Goal: Transaction & Acquisition: Purchase product/service

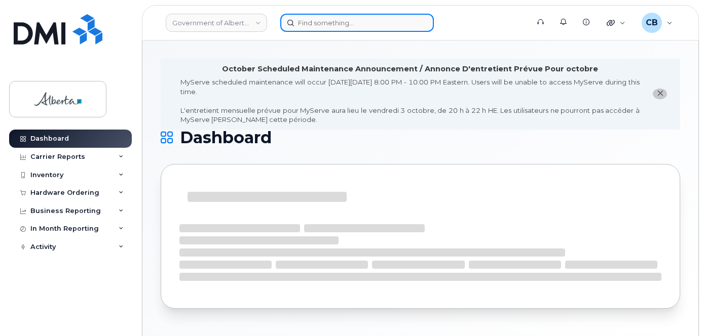
click at [306, 21] on input at bounding box center [356, 23] width 153 height 18
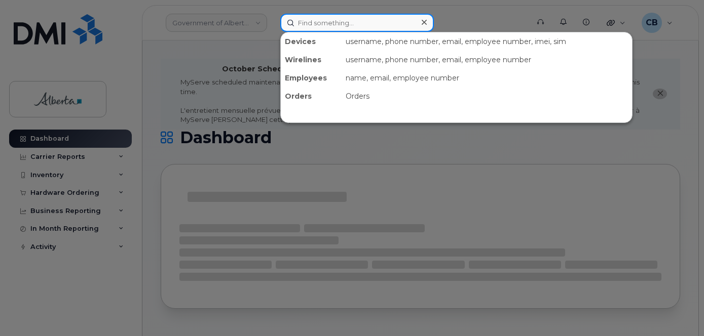
paste input "4038362769"
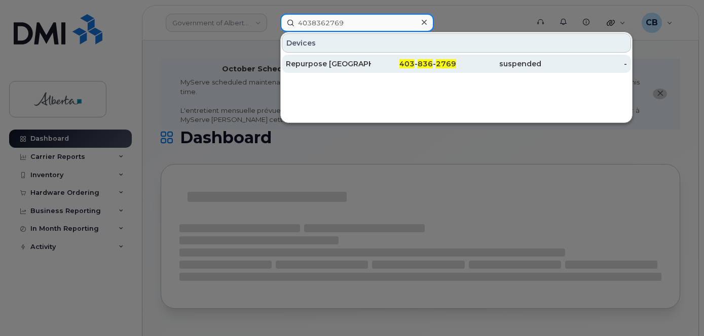
type input "4038362769"
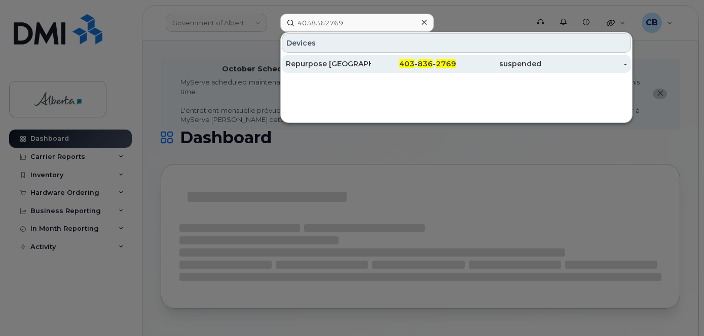
click at [305, 60] on div "Repurpose [GEOGRAPHIC_DATA]" at bounding box center [328, 64] width 85 height 10
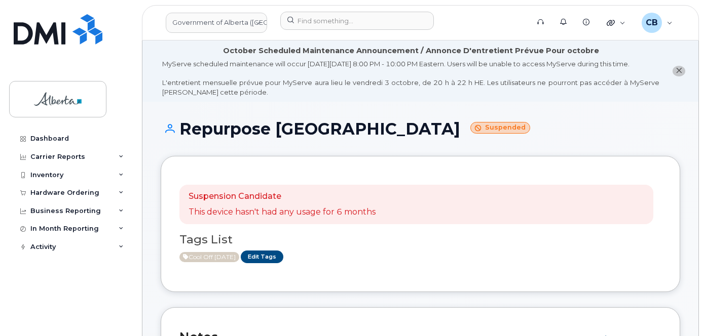
click at [680, 72] on icon "close notification" at bounding box center [678, 70] width 7 height 7
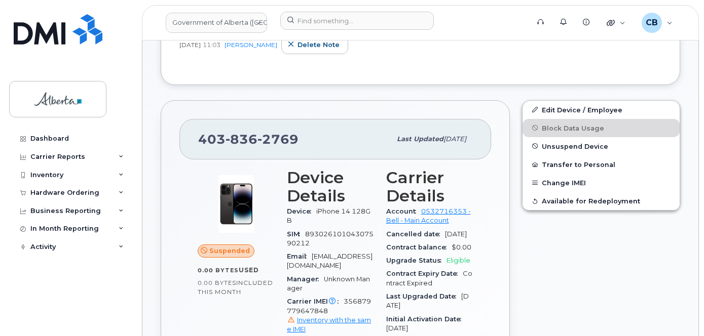
scroll to position [339, 0]
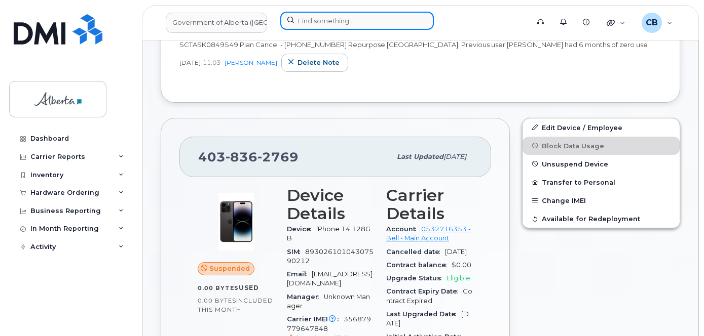
click at [330, 17] on input at bounding box center [356, 21] width 153 height 18
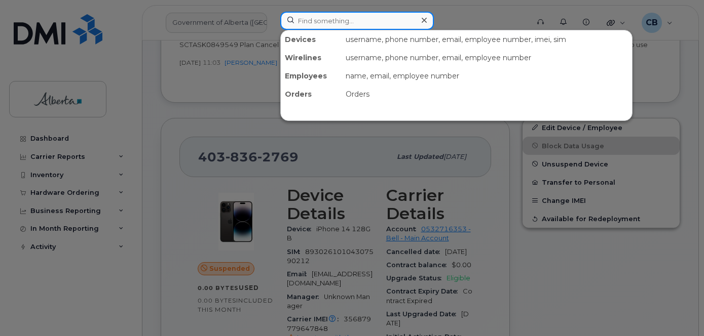
paste input "4034667314"
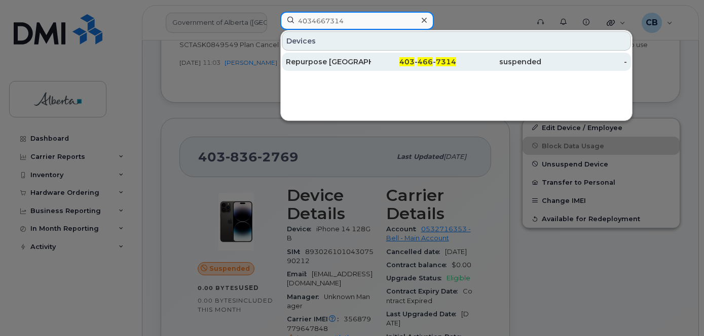
type input "4034667314"
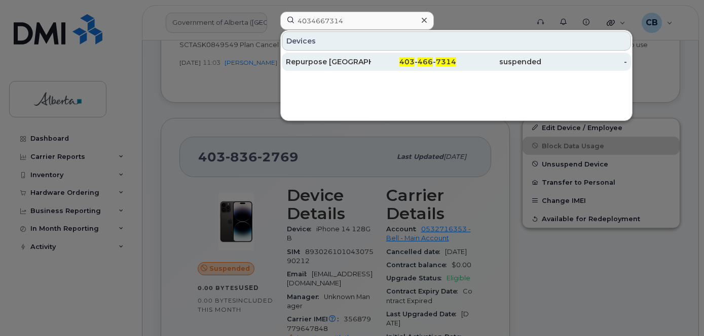
click at [311, 62] on div "Repurpose Calgary" at bounding box center [328, 62] width 85 height 10
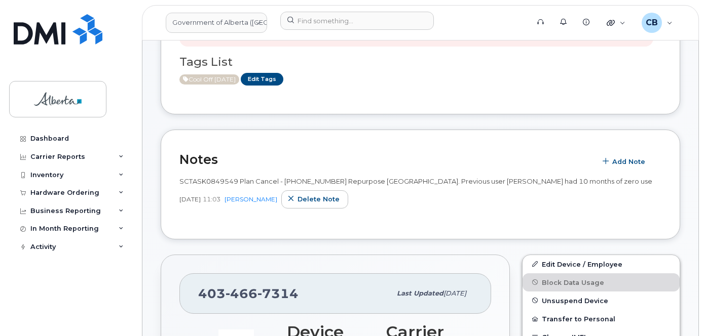
scroll to position [289, 0]
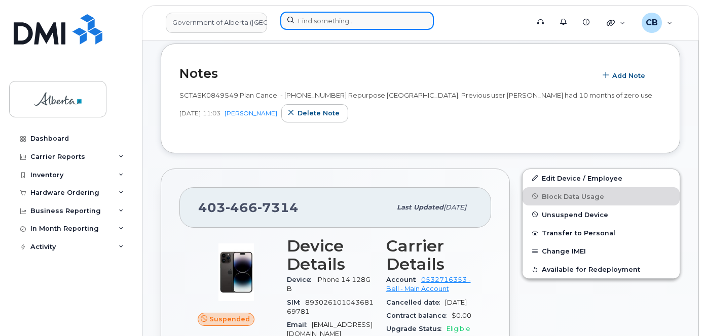
click at [321, 14] on input at bounding box center [356, 21] width 153 height 18
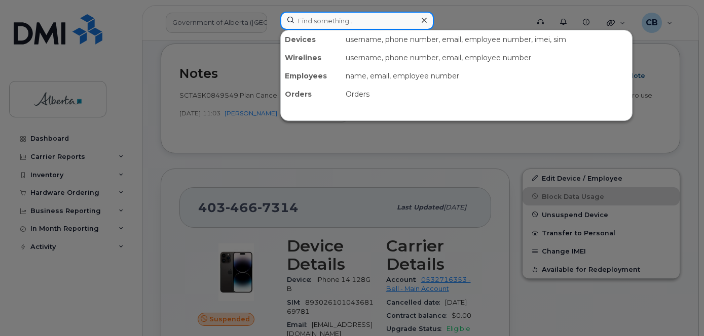
paste input "7803402757"
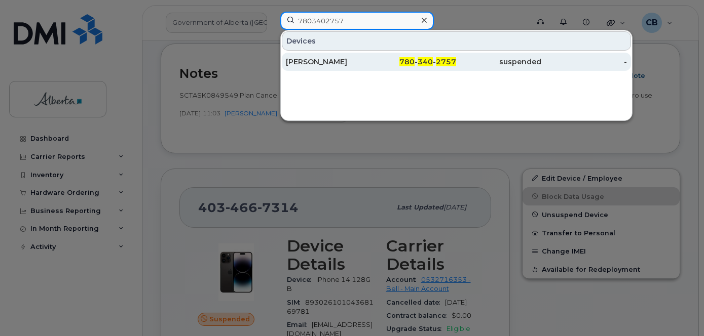
type input "7803402757"
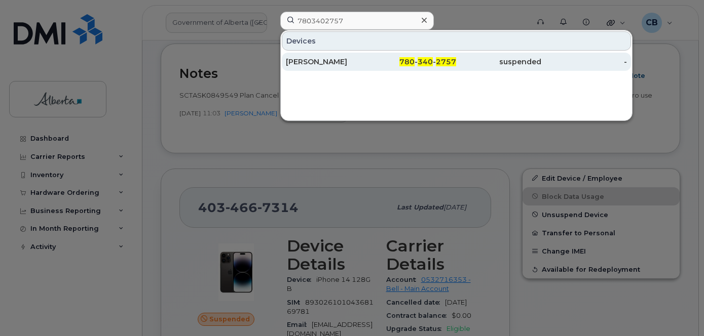
click at [316, 59] on div "Max Runions" at bounding box center [328, 62] width 85 height 10
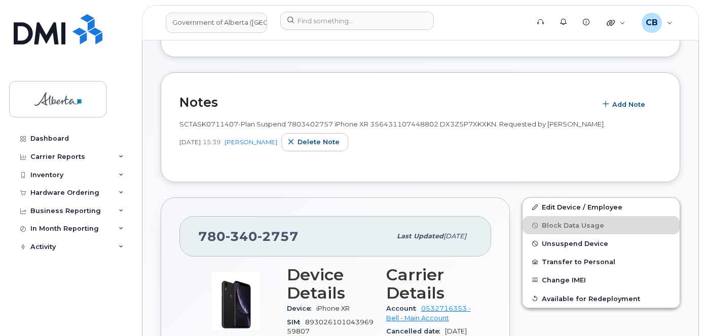
scroll to position [229, 0]
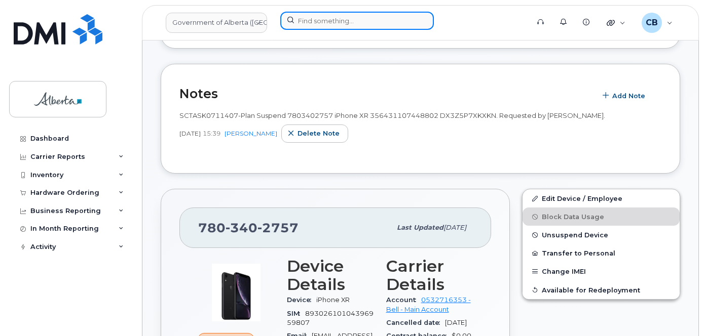
click at [314, 19] on input at bounding box center [356, 21] width 153 height 18
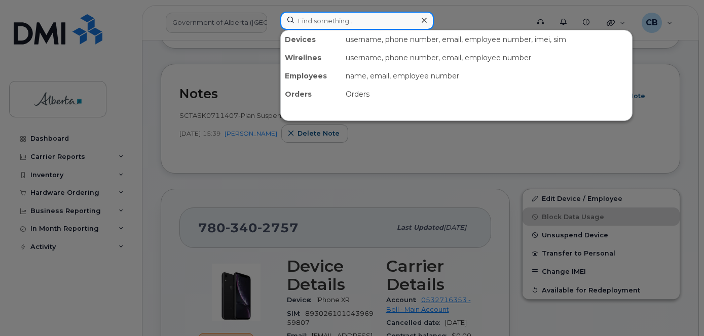
paste input "5874395707"
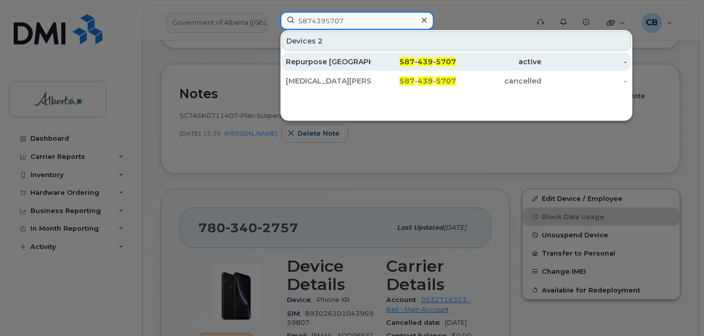
type input "5874395707"
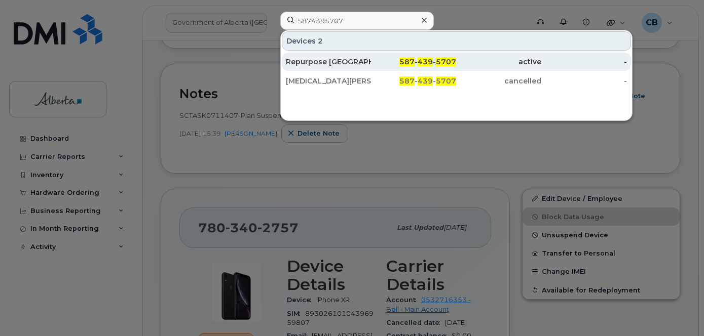
click at [315, 60] on div "Repurpose Calgary" at bounding box center [328, 62] width 85 height 10
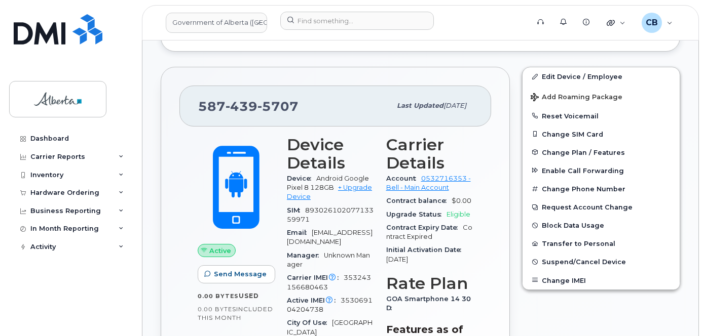
scroll to position [457, 0]
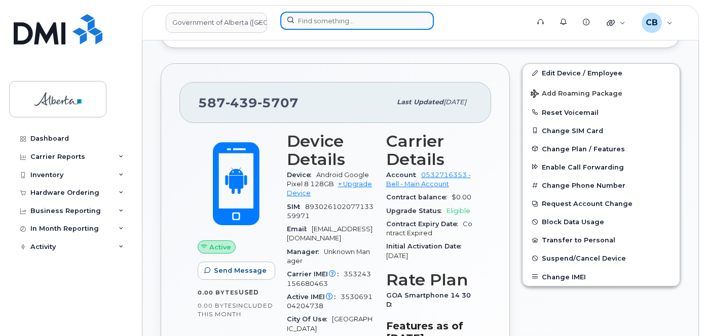
click at [323, 23] on input at bounding box center [356, 21] width 153 height 18
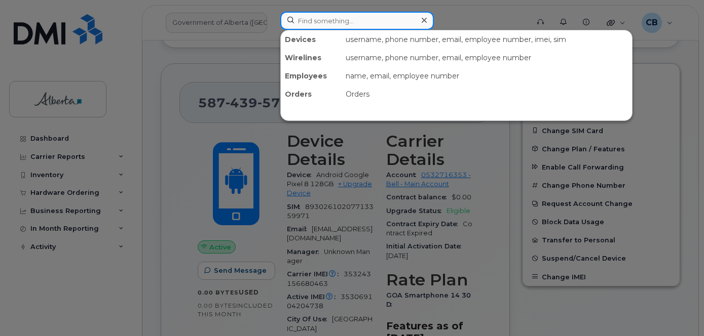
paste input "5878737460"
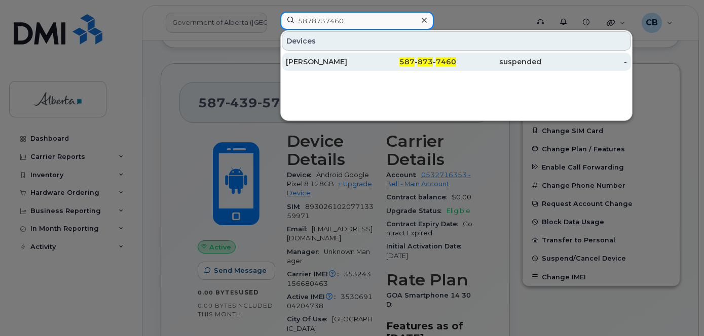
type input "5878737460"
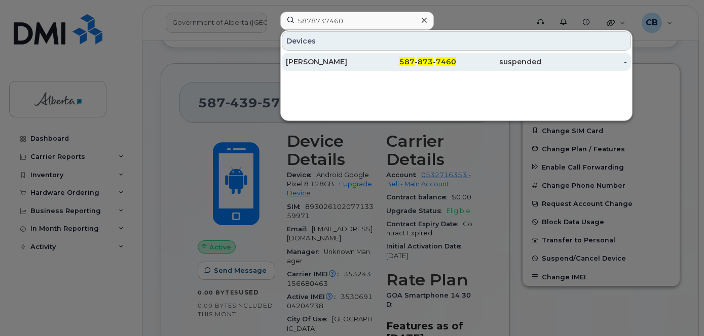
click at [315, 59] on div "[PERSON_NAME]" at bounding box center [328, 62] width 85 height 10
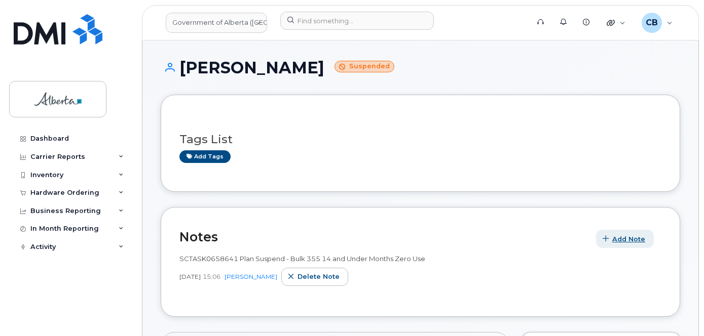
click at [619, 238] on span "Add Note" at bounding box center [628, 240] width 33 height 10
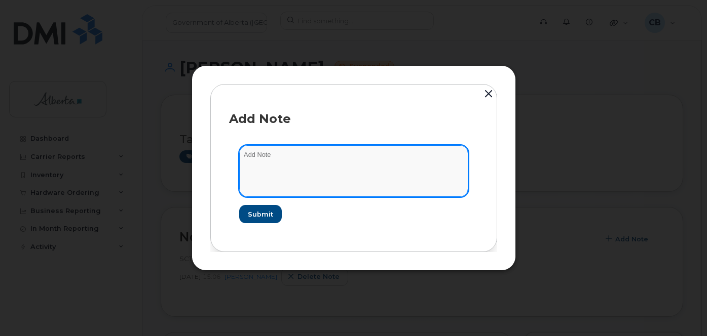
click at [243, 160] on textarea at bounding box center [353, 171] width 229 height 52
paste textarea "SCTASK0860976 5878737460 DO NOT DELETE - BEING REASSIGNED to [PERSON_NAME]. Pre…"
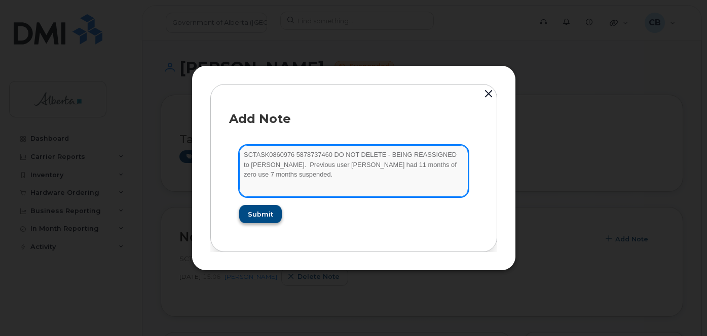
type textarea "SCTASK0860976 5878737460 DO NOT DELETE - BEING REASSIGNED to [PERSON_NAME]. Pre…"
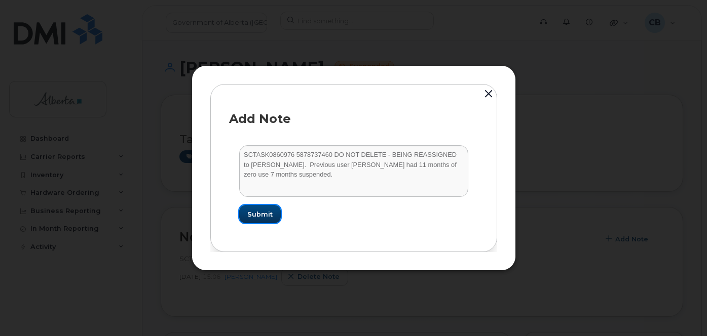
click at [256, 209] on button "Submit" at bounding box center [260, 214] width 42 height 18
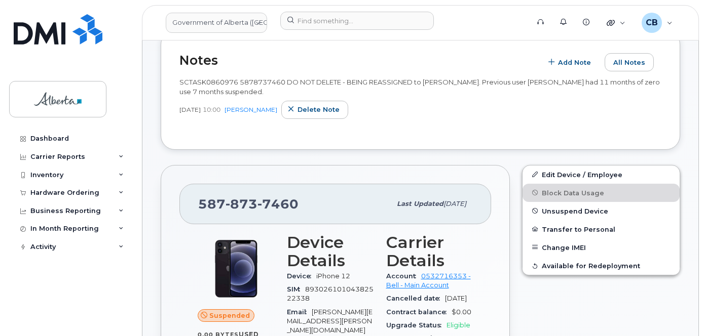
scroll to position [168, 0]
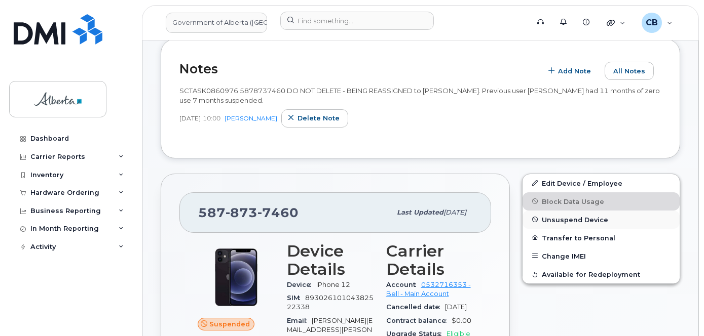
click at [572, 221] on span "Unsuspend Device" at bounding box center [574, 220] width 66 height 8
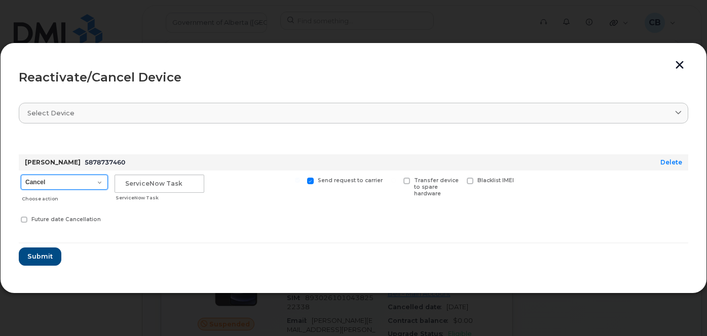
click at [97, 182] on select "Cancel Suspend - Extend Suspension Reactivate" at bounding box center [64, 182] width 87 height 15
select select "[object Object]"
click at [21, 175] on select "Cancel Suspend - Extend Suspension Reactivate" at bounding box center [64, 182] width 87 height 15
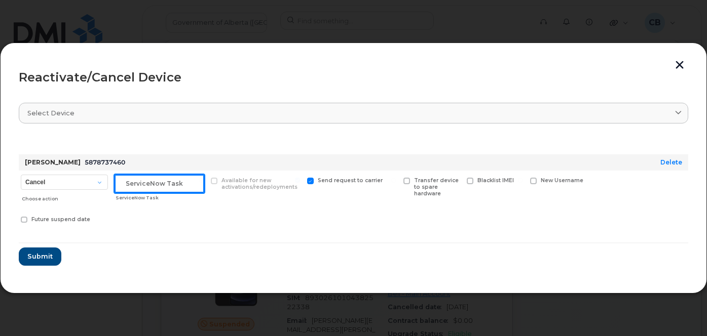
click at [127, 186] on input "text" at bounding box center [159, 184] width 90 height 18
paste input "SCTASK0860976"
type input "SCTASK0860976"
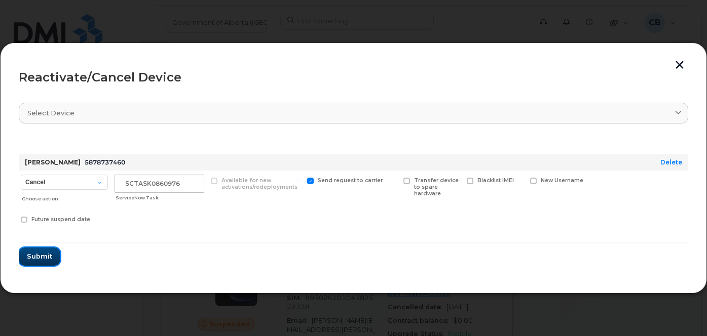
click at [40, 252] on span "Submit" at bounding box center [39, 257] width 25 height 10
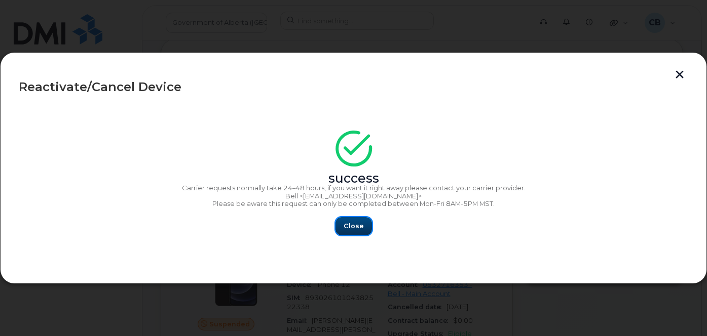
click at [354, 224] on span "Close" at bounding box center [353, 226] width 20 height 10
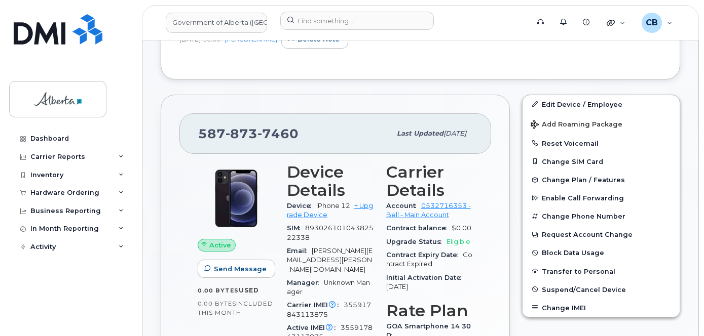
scroll to position [253, 0]
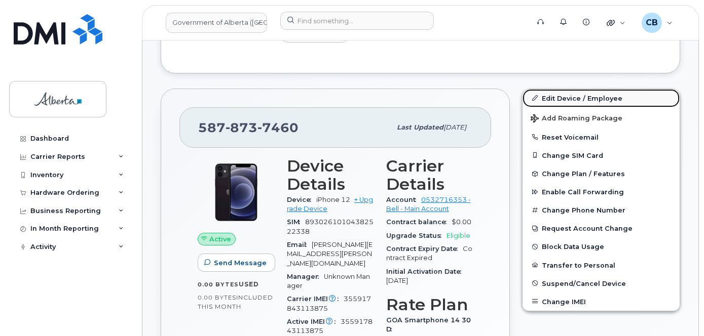
click at [573, 98] on link "Edit Device / Employee" at bounding box center [600, 98] width 157 height 18
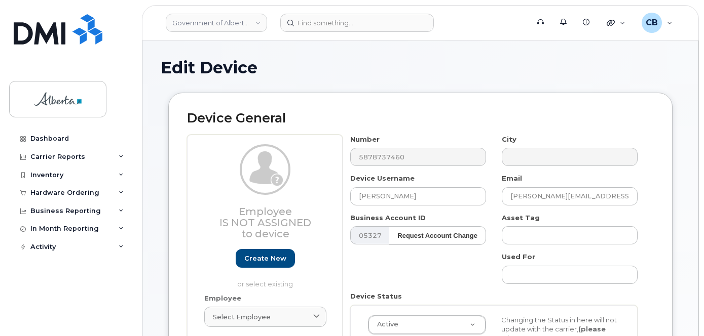
select select "4749733"
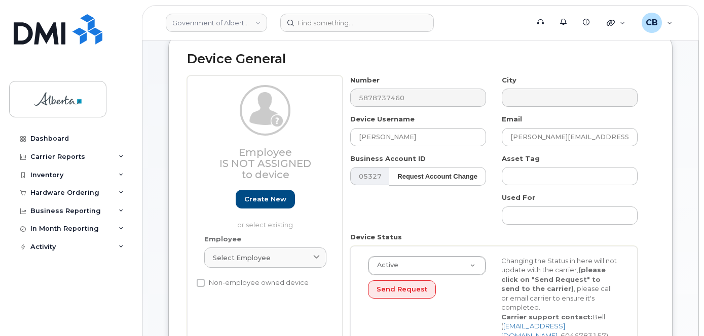
scroll to position [68, 0]
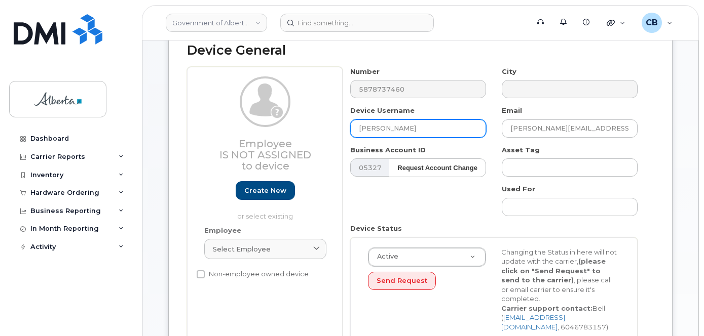
drag, startPoint x: 422, startPoint y: 131, endPoint x: 356, endPoint y: 136, distance: 66.0
click at [359, 133] on input "Paige Valliquette" at bounding box center [418, 129] width 136 height 18
paste input "[PERSON_NAME]"
type input "[PERSON_NAME]"
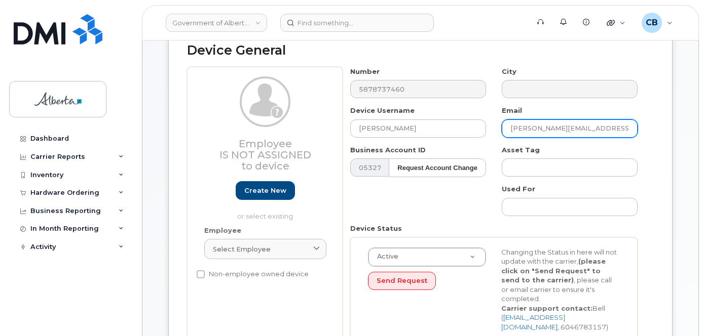
drag, startPoint x: 565, startPoint y: 130, endPoint x: 511, endPoint y: 131, distance: 54.7
click at [511, 131] on input "Paige.Valliquette@gov.ab.ca" at bounding box center [569, 129] width 136 height 18
paste input "[PERSON_NAME]"
click at [540, 126] on input "Hannah Mahon@gov.ab.ca" at bounding box center [569, 129] width 136 height 18
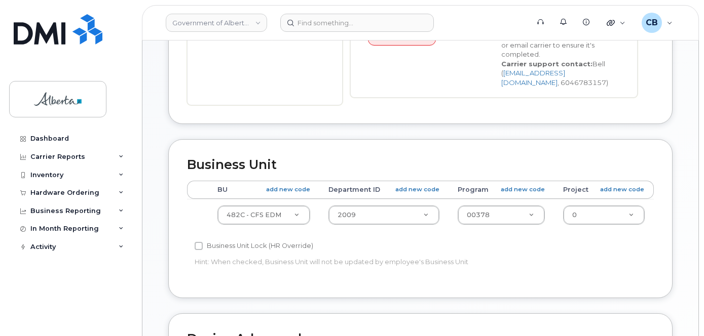
scroll to position [308, 0]
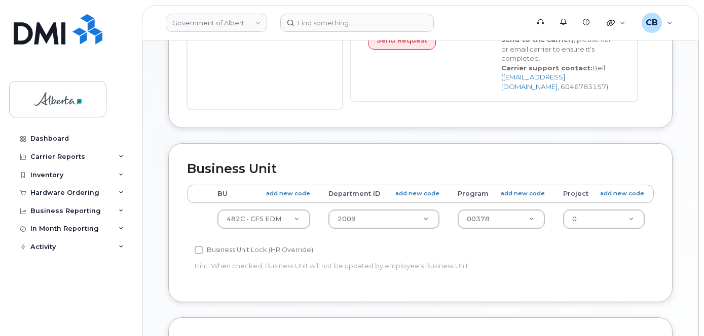
type input "[PERSON_NAME][EMAIL_ADDRESS][DOMAIN_NAME]"
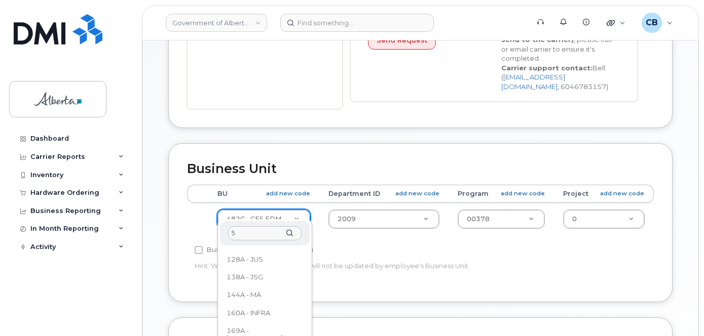
scroll to position [0, 0]
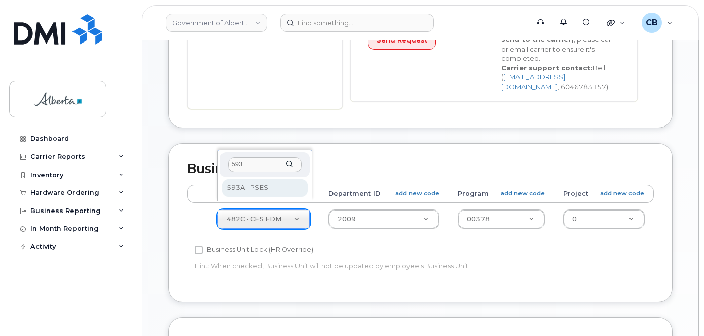
type input "593"
select select "4797682"
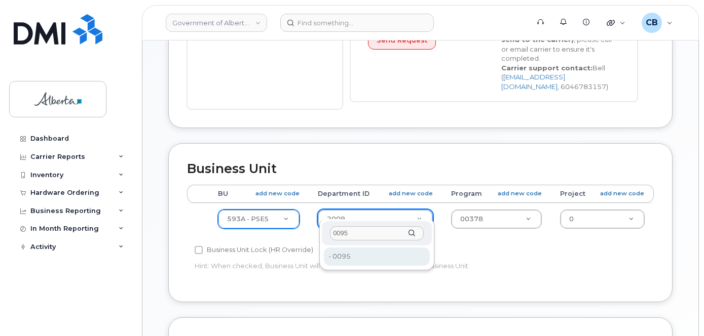
type input "0095"
type input "4752028"
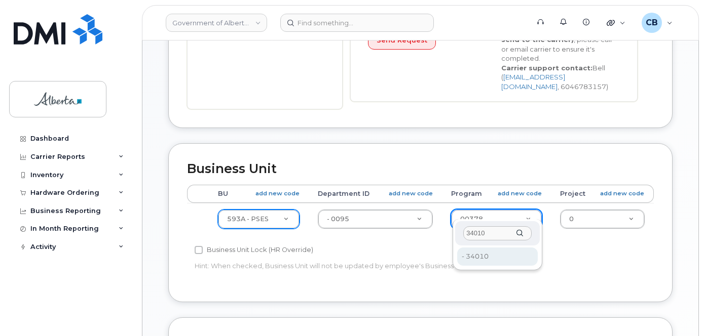
type input "34010"
type input "4254278"
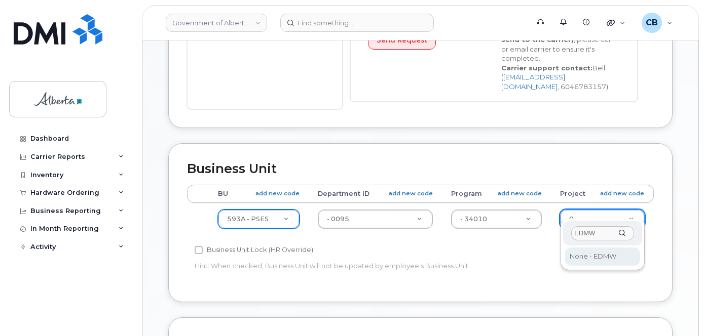
type input "EDMW"
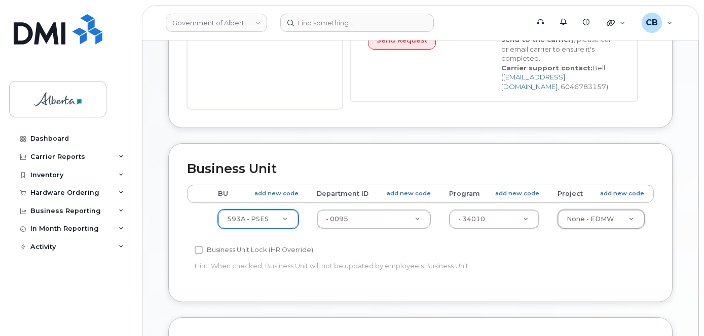
type input "5724210"
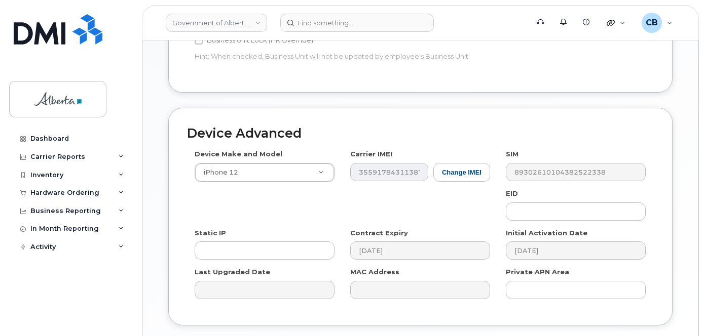
scroll to position [562, 0]
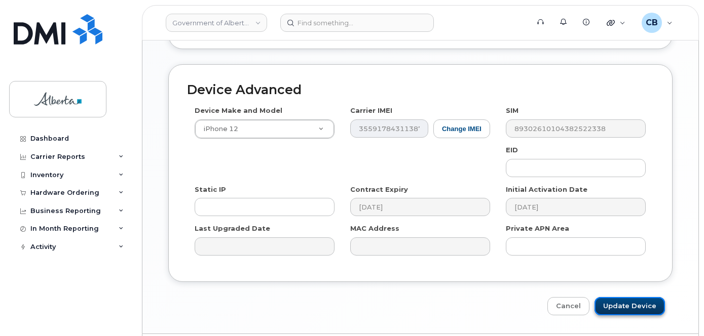
click at [621, 297] on input "Update Device" at bounding box center [629, 306] width 70 height 19
type input "Saving..."
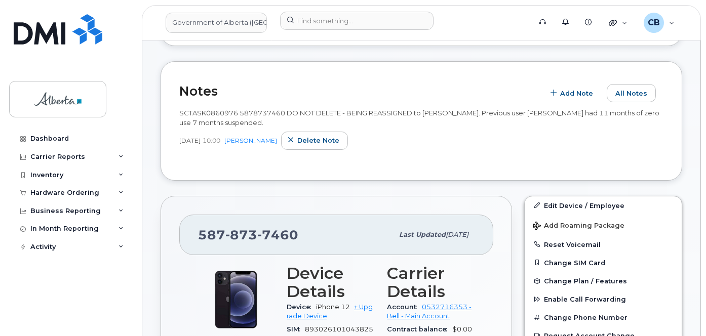
scroll to position [232, 0]
click at [252, 112] on span "SCTASK0860976 5878737460 DO NOT DELETE - BEING REASSIGNED to Hannah Mahon. Prev…" at bounding box center [419, 117] width 480 height 18
copy span "5878737460"
click at [52, 194] on div "Hardware Ordering" at bounding box center [64, 193] width 69 height 8
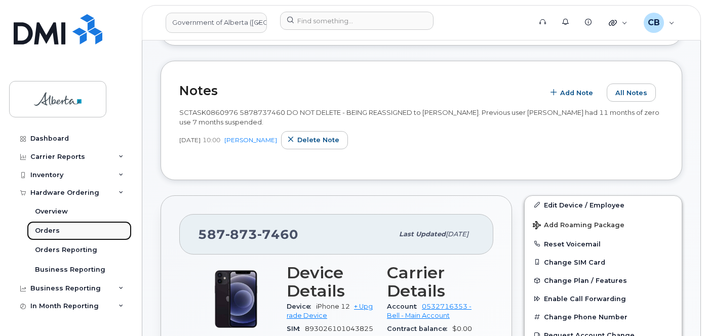
click at [44, 230] on div "Orders" at bounding box center [47, 230] width 25 height 9
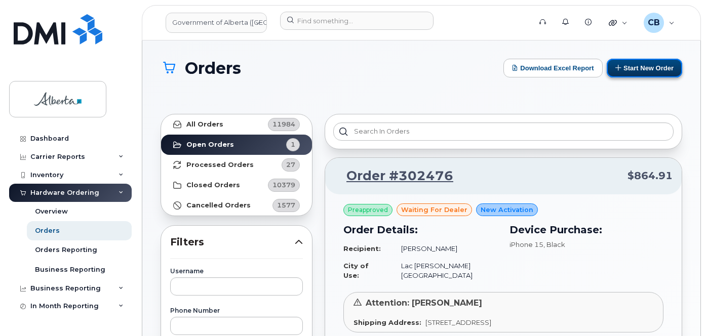
click at [629, 71] on button "Start New Order" at bounding box center [644, 68] width 75 height 19
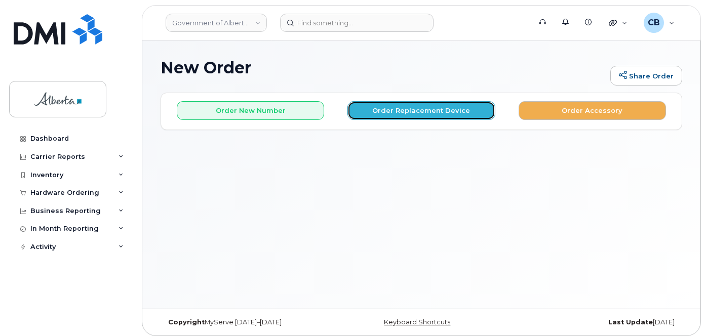
click at [408, 110] on button "Order Replacement Device" at bounding box center [420, 110] width 147 height 19
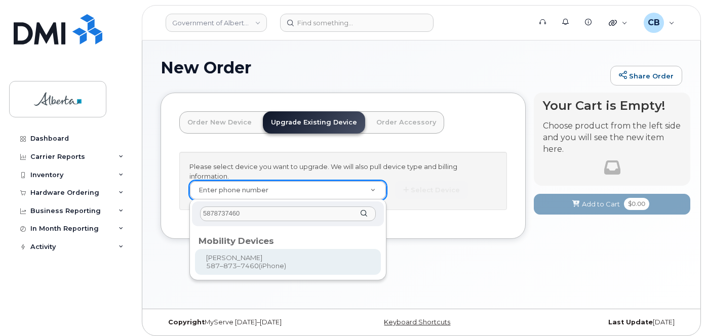
type input "5878737460"
type input "794661"
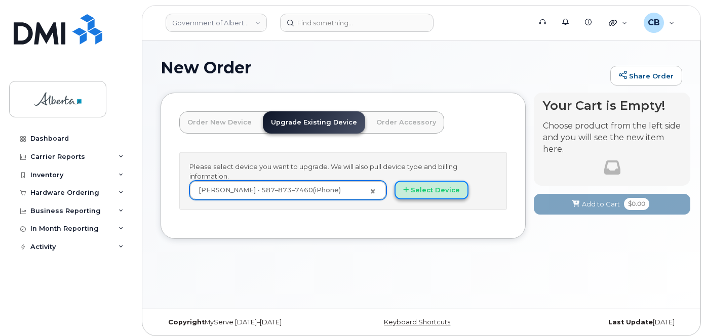
click at [425, 192] on button "Select Device" at bounding box center [432, 190] width 74 height 19
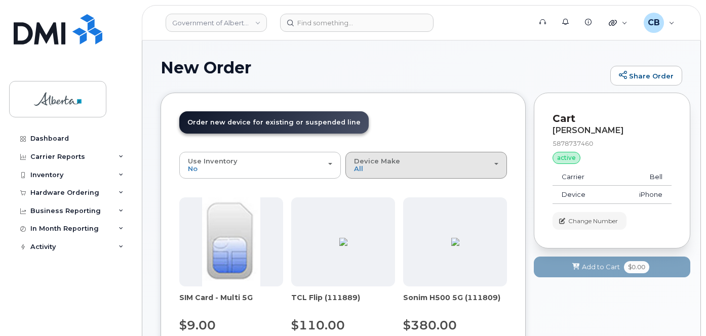
click at [391, 160] on span "Device Make" at bounding box center [377, 161] width 46 height 8
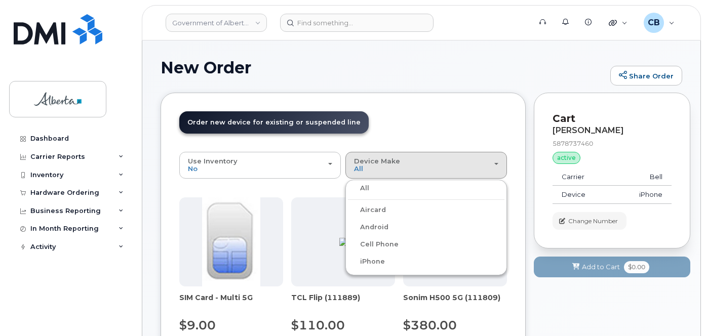
click at [366, 262] on label "iPhone" at bounding box center [366, 262] width 37 height 12
click at [0, 0] on input "iPhone" at bounding box center [0, 0] width 0 height 0
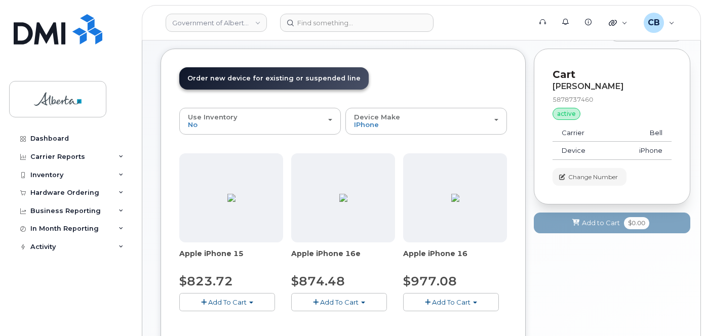
scroll to position [101, 0]
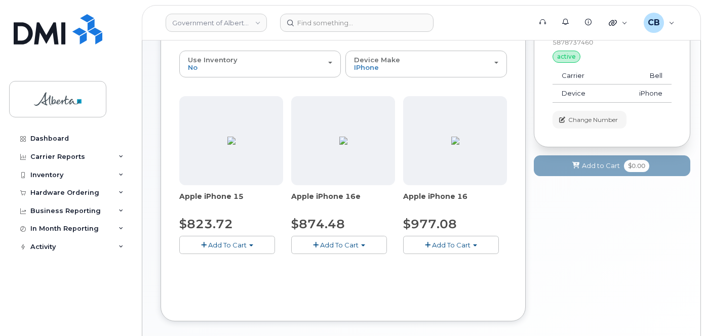
click at [208, 243] on span "Add To Cart" at bounding box center [227, 245] width 38 height 8
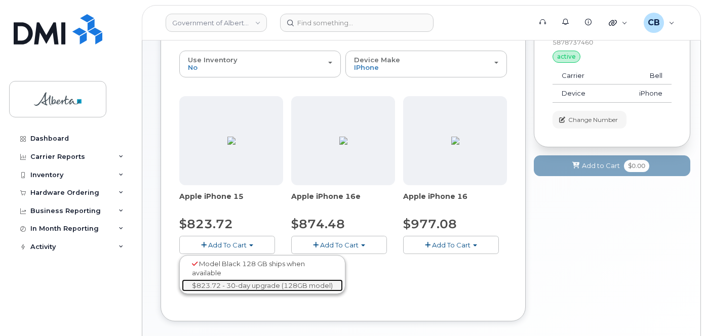
click at [221, 286] on link "$823.72 - 30-day upgrade (128GB model)" at bounding box center [262, 286] width 161 height 13
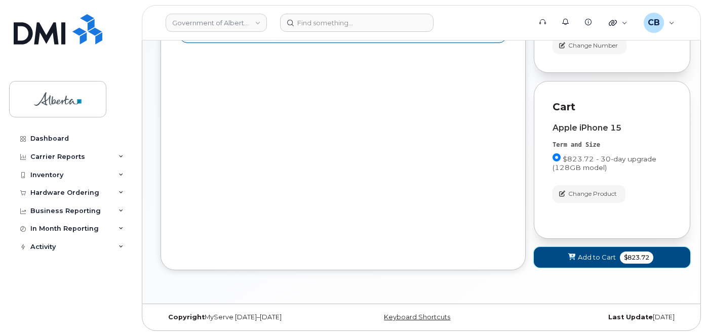
click at [595, 258] on span "Add to Cart" at bounding box center [597, 258] width 38 height 10
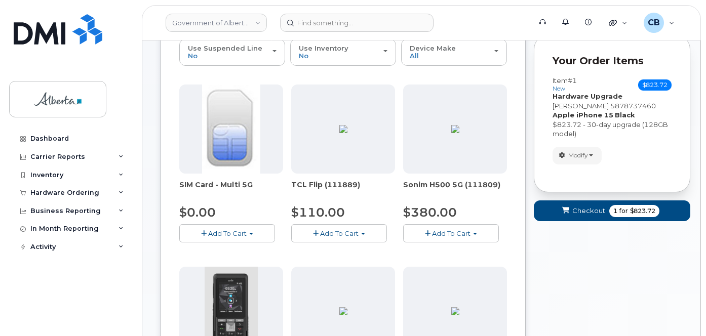
scroll to position [61, 0]
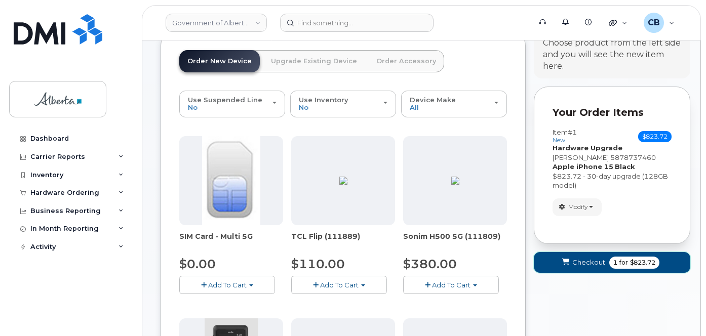
click at [589, 260] on span "Checkout" at bounding box center [588, 263] width 33 height 10
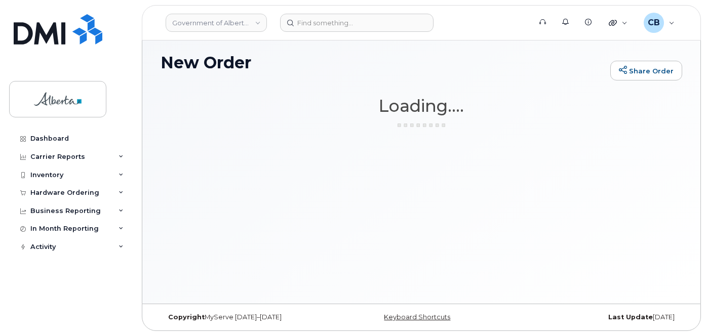
scroll to position [5, 0]
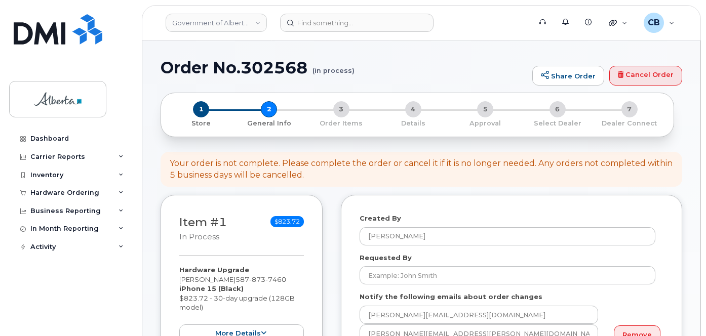
select select
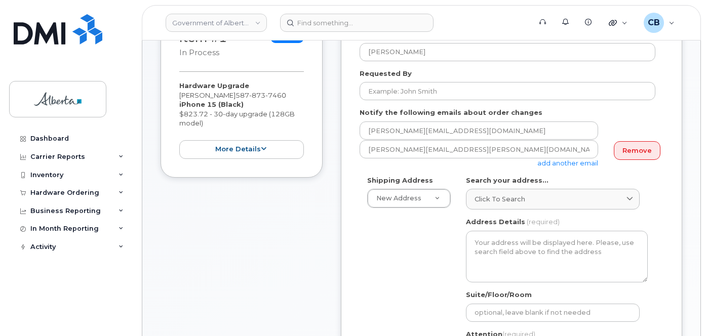
scroll to position [188, 0]
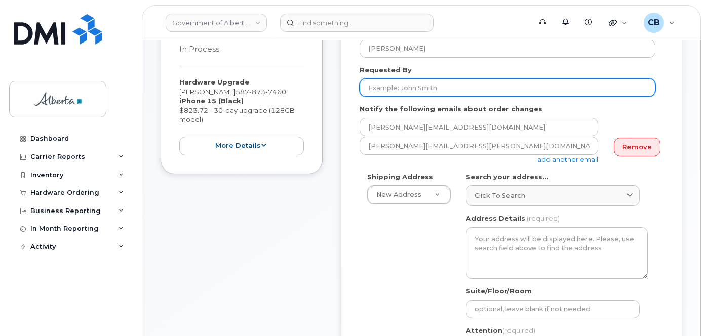
click at [389, 88] on input "Requested By" at bounding box center [508, 88] width 296 height 18
paste input "Lorena.Huynh@gov.ab.ca"
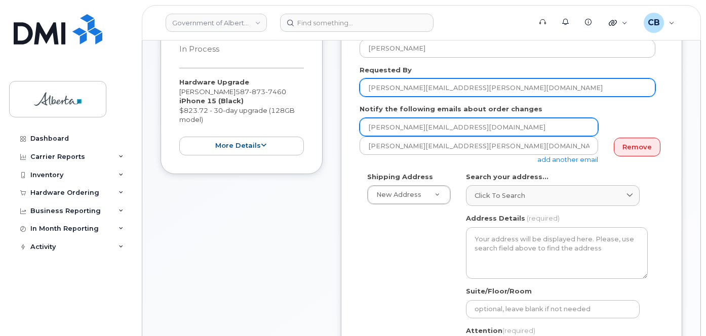
type input "Lorena.Huynh@gov.ab.ca"
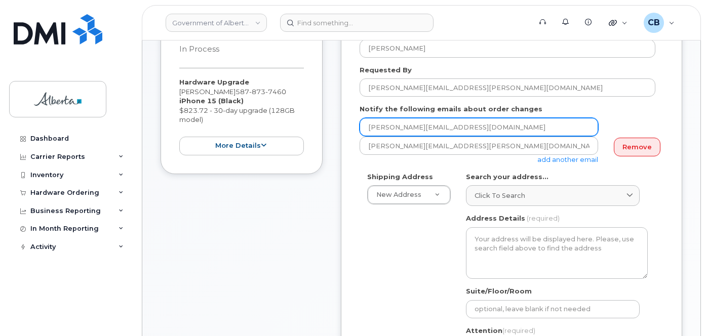
click at [375, 124] on input "[PERSON_NAME][EMAIL_ADDRESS][DOMAIN_NAME]" at bounding box center [479, 127] width 239 height 18
click at [375, 124] on input "Hannah.Mahon@gov.ab.ca" at bounding box center [479, 127] width 239 height 18
paste input "Lorena.Huynh"
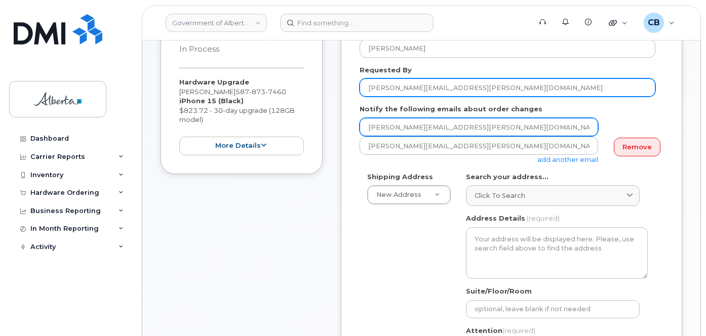
type input "Lorena.Huynh@gov.ab.ca"
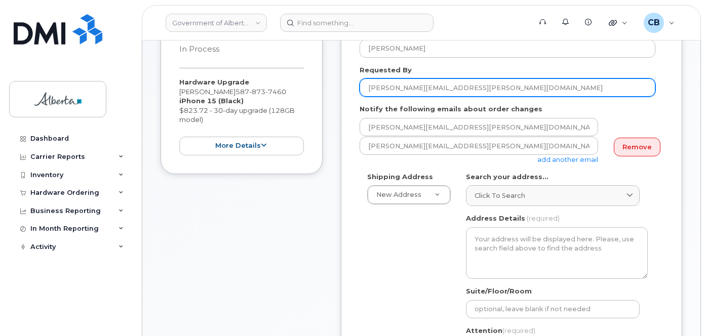
drag, startPoint x: 457, startPoint y: 87, endPoint x: 417, endPoint y: 89, distance: 40.6
click at [417, 89] on input "Lorena.Huynh@gov.ab.ca" at bounding box center [508, 88] width 296 height 18
type input "Lorena Huynh"
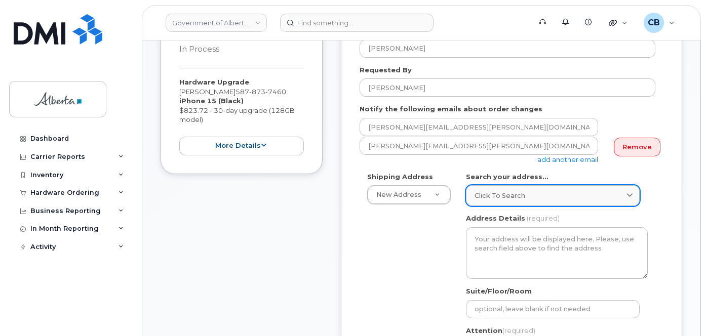
click at [533, 190] on link "Click to search" at bounding box center [553, 195] width 174 height 21
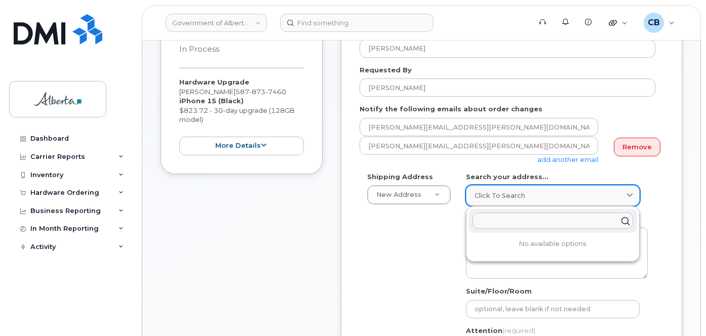
paste input "17420 Stony Plain Road"
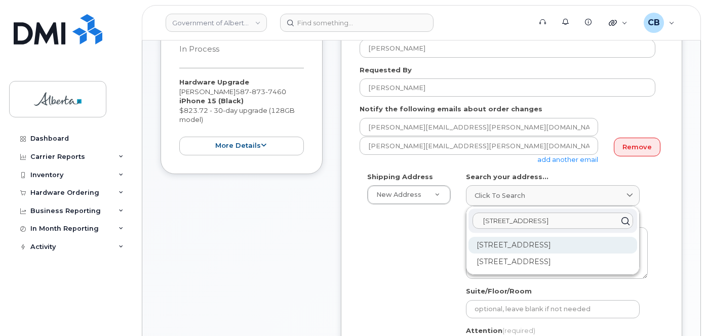
type input "17420 Stony Plain Road"
click at [532, 241] on div "17420 Stony Plain Rd NW Edmonton AB T5S 1K6" at bounding box center [553, 245] width 169 height 17
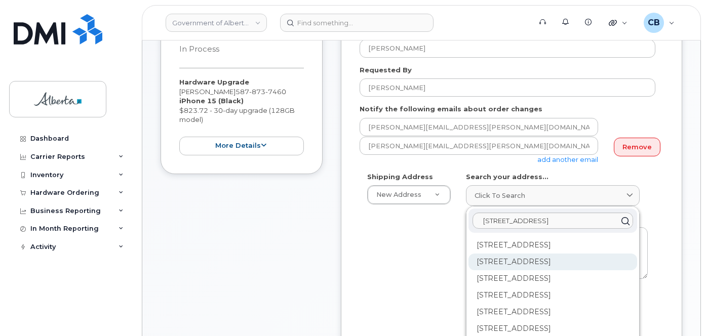
click at [526, 270] on div "105-17420 Stony Plain Rd NW Edmonton AB T5S 1K6" at bounding box center [553, 262] width 169 height 17
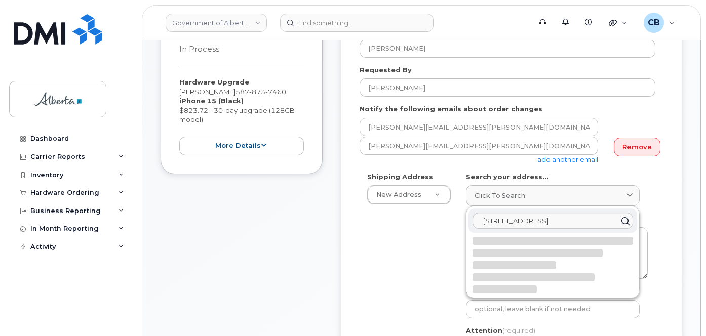
select select
type textarea "105-17420 Stony Plain Rd NW EDMONTON AB T5S 1K6 CANADA"
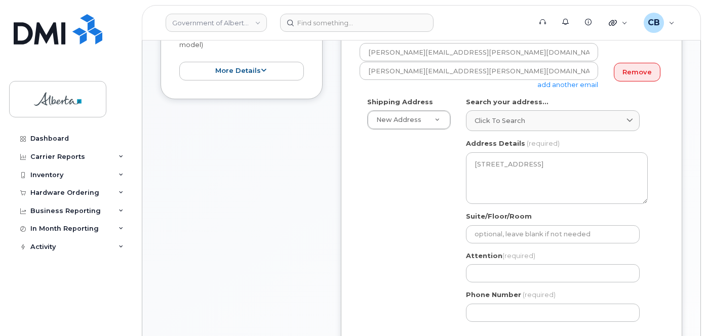
scroll to position [289, 0]
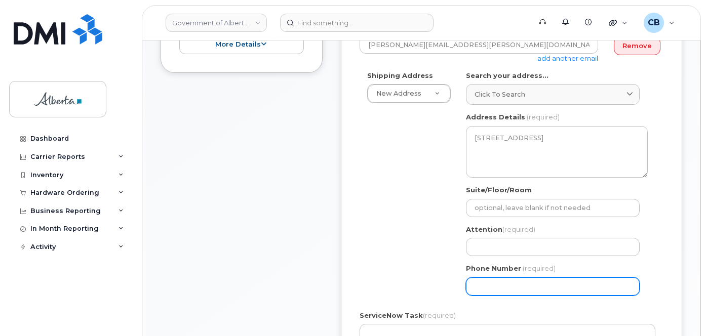
click at [482, 282] on input "Phone Number" at bounding box center [553, 287] width 174 height 18
paste input "7806431844"
select select
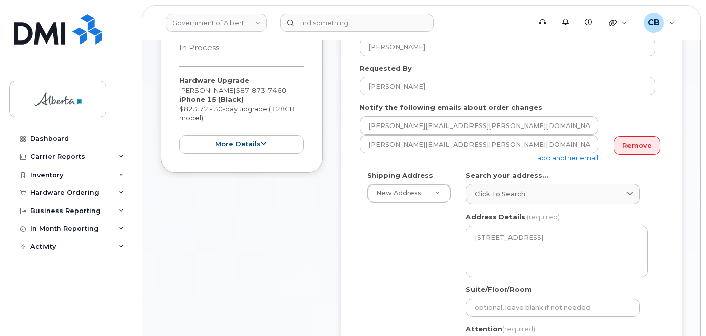
scroll to position [192, 0]
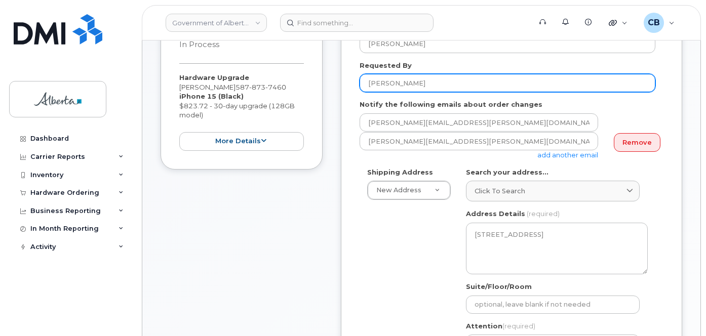
type input "7806431844"
click at [377, 79] on input "Lorena Huynh" at bounding box center [508, 83] width 296 height 18
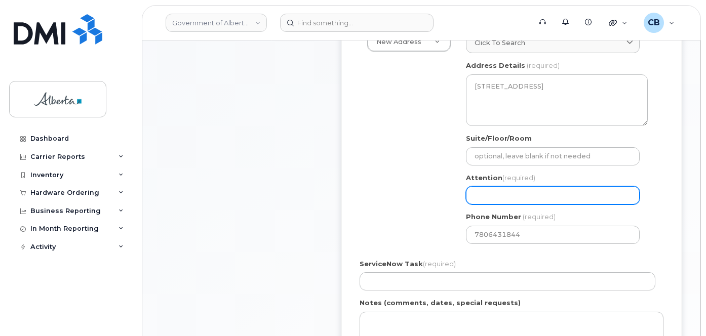
scroll to position [342, 0]
click at [499, 186] on input "Attention (required)" at bounding box center [553, 194] width 174 height 18
paste input "Lorena Huynh"
select select
type input "Lorena Huynh"
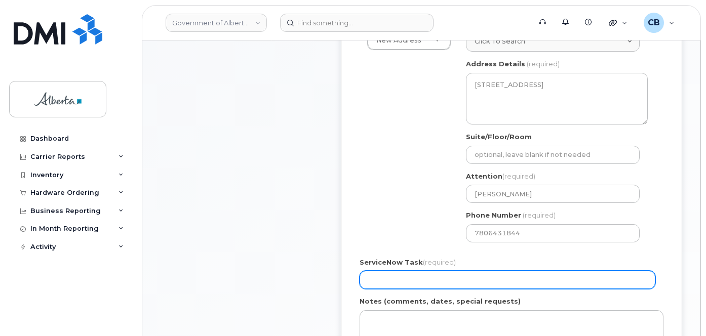
click at [391, 276] on input "ServiceNow Task (required)" at bounding box center [508, 280] width 296 height 18
paste input "SCTASK0860976"
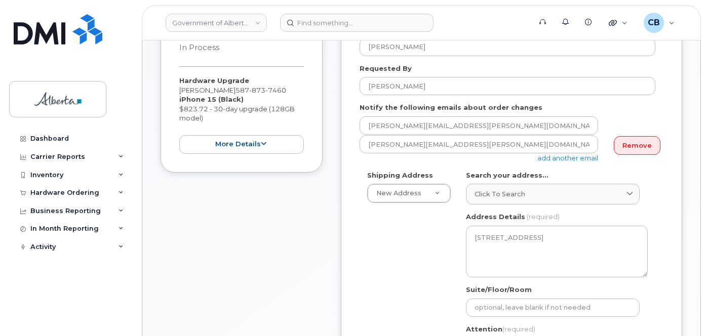
scroll to position [191, 0]
type input "SCTASK0860976"
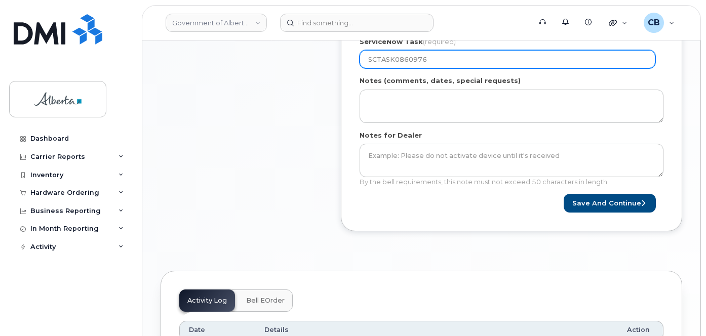
scroll to position [565, 0]
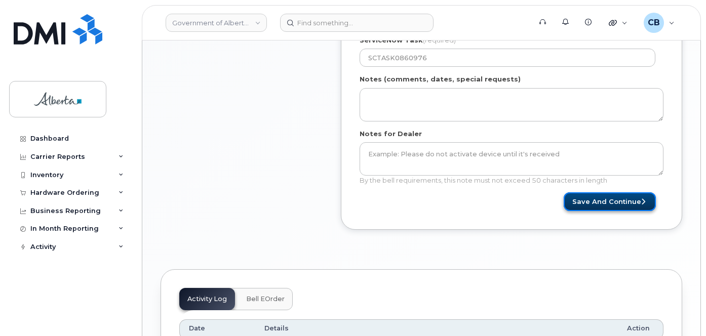
click at [601, 200] on button "Save and Continue" at bounding box center [610, 201] width 92 height 19
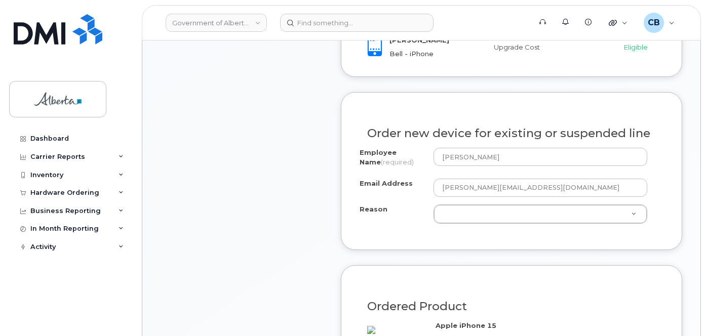
scroll to position [515, 0]
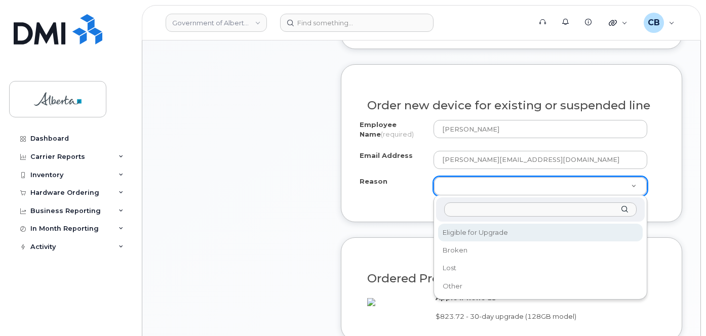
select select "eligible_for_upgrade"
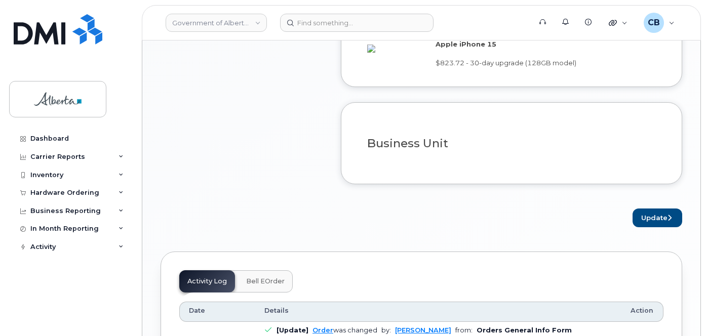
scroll to position [780, 0]
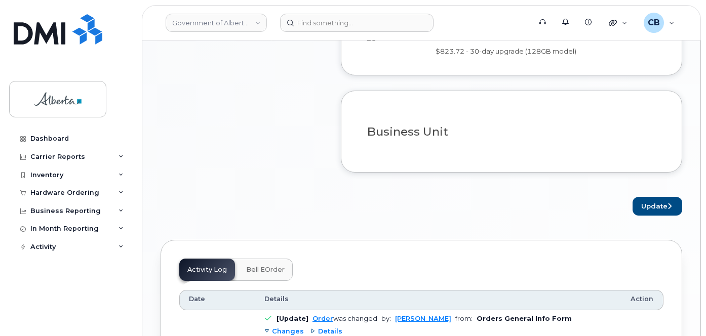
drag, startPoint x: 644, startPoint y: 213, endPoint x: 646, endPoint y: 222, distance: 8.8
click at [645, 216] on button "Update" at bounding box center [658, 206] width 50 height 19
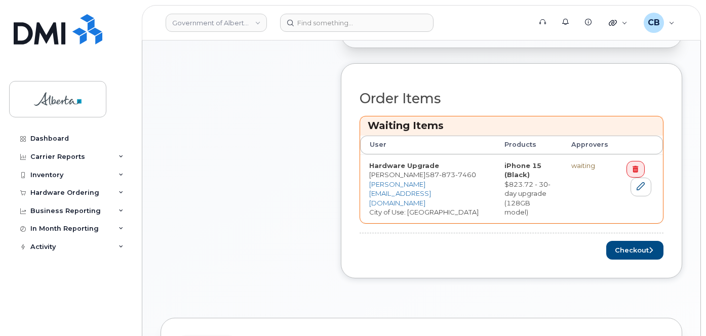
scroll to position [425, 0]
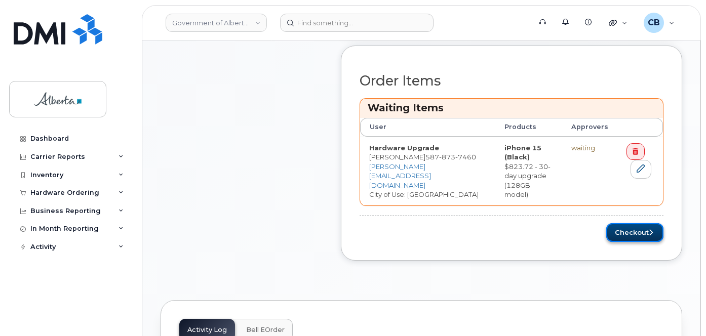
click at [633, 223] on button "Checkout" at bounding box center [634, 232] width 57 height 19
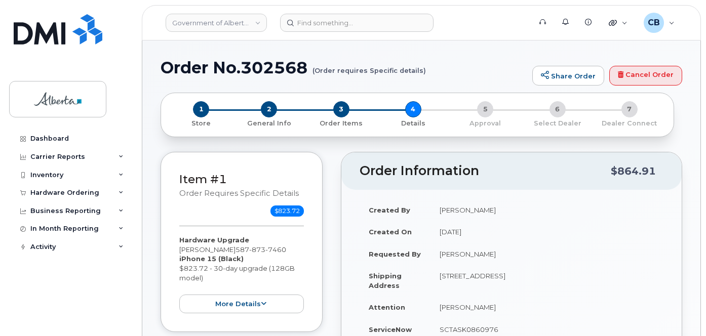
select select
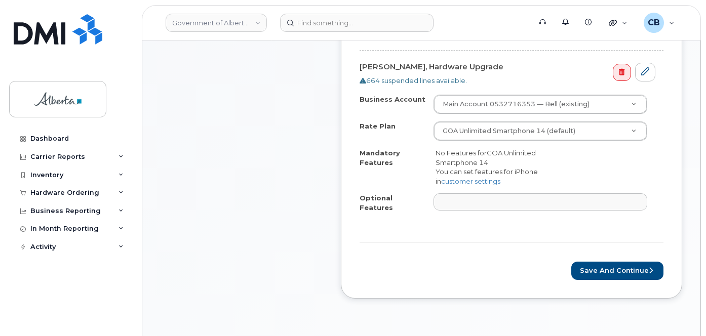
scroll to position [362, 0]
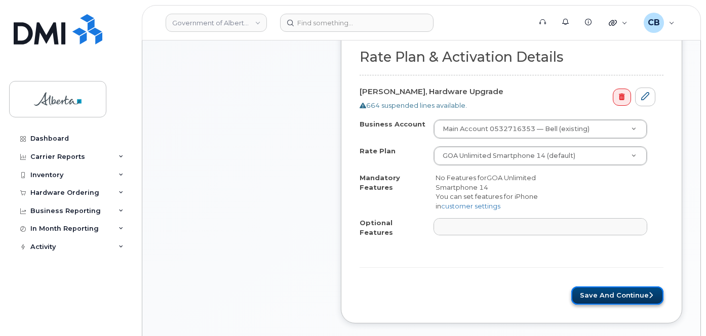
click at [616, 291] on button "Save and Continue" at bounding box center [617, 296] width 92 height 19
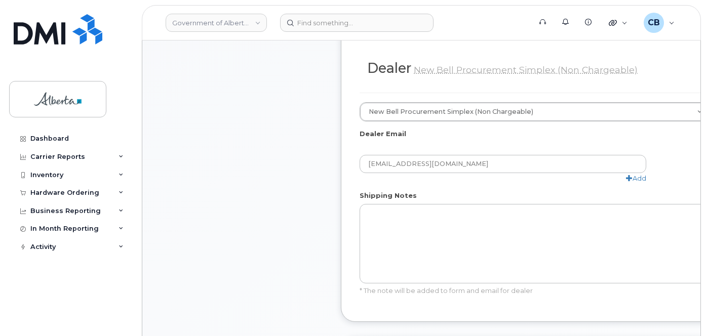
scroll to position [702, 0]
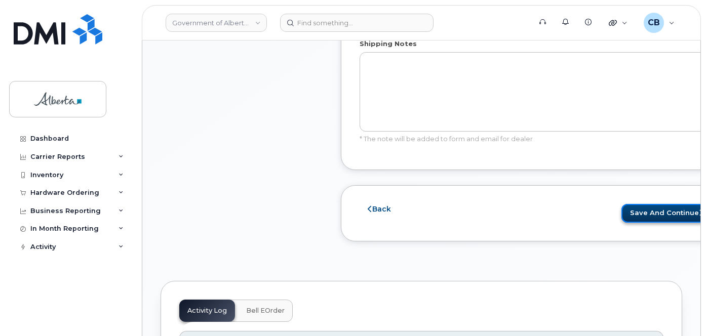
click at [643, 211] on button "Save and Continue" at bounding box center [667, 213] width 92 height 19
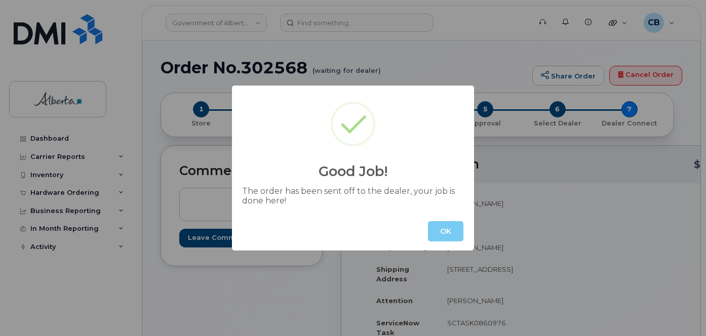
click at [434, 227] on button "OK" at bounding box center [445, 231] width 35 height 20
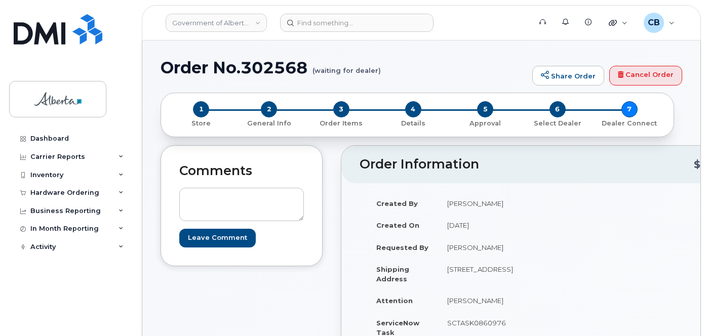
click at [253, 67] on h1 "Order No.302568 (waiting for dealer)" at bounding box center [344, 68] width 367 height 18
click at [252, 67] on h1 "Order No.302568 (waiting for dealer)" at bounding box center [344, 68] width 367 height 18
copy h1 "302568"
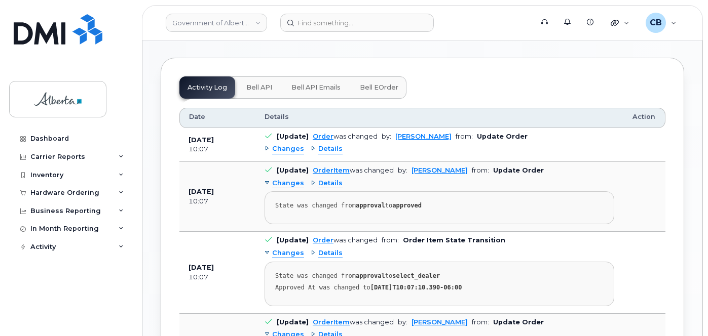
scroll to position [637, 0]
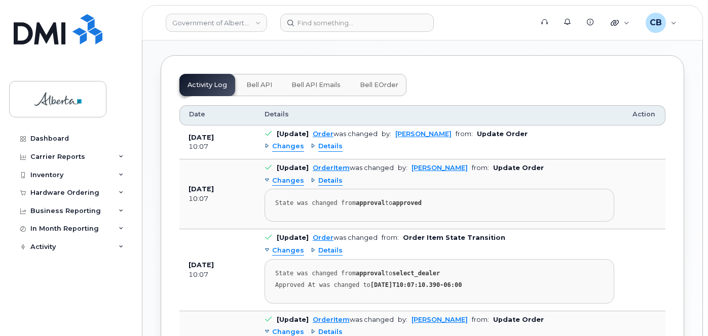
click at [263, 89] on span "Bell API" at bounding box center [259, 85] width 26 height 8
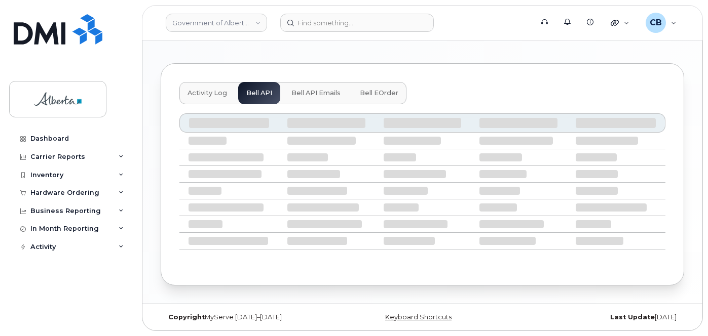
scroll to position [559, 0]
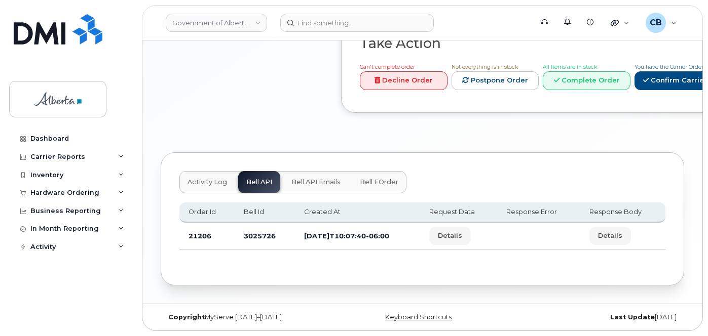
click at [248, 235] on td "3025726" at bounding box center [265, 236] width 61 height 27
copy td "3025726"
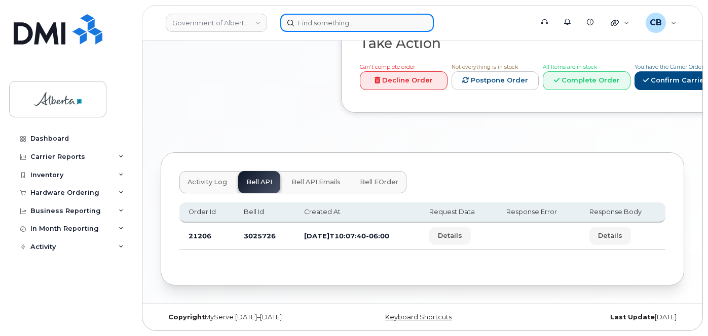
click at [332, 27] on input at bounding box center [356, 23] width 153 height 18
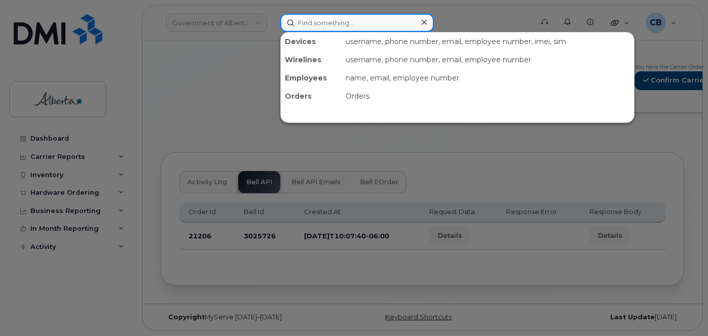
paste input "7809770087"
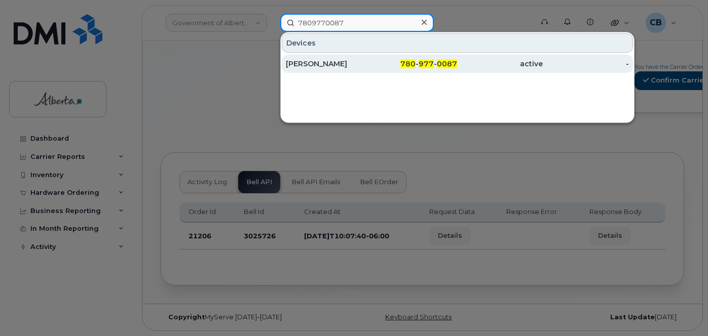
type input "7809770087"
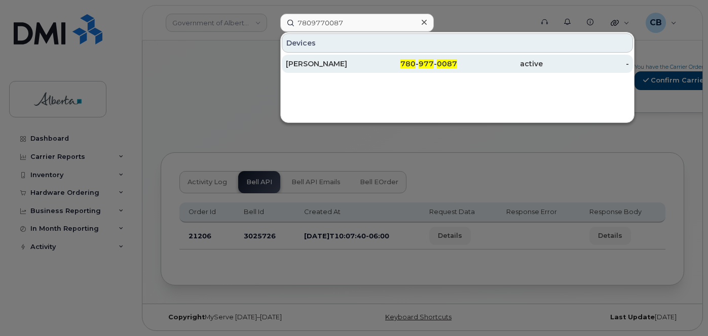
click at [314, 61] on div "[PERSON_NAME]" at bounding box center [329, 64] width 86 height 10
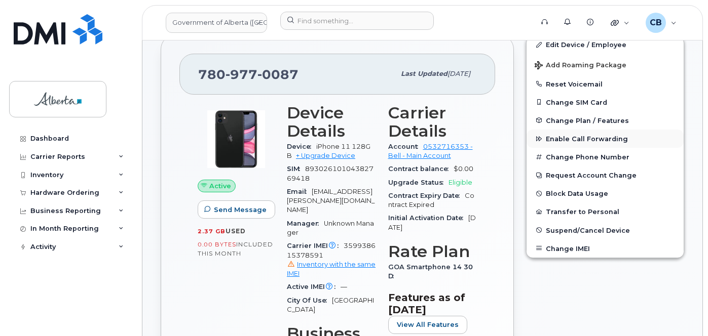
scroll to position [152, 0]
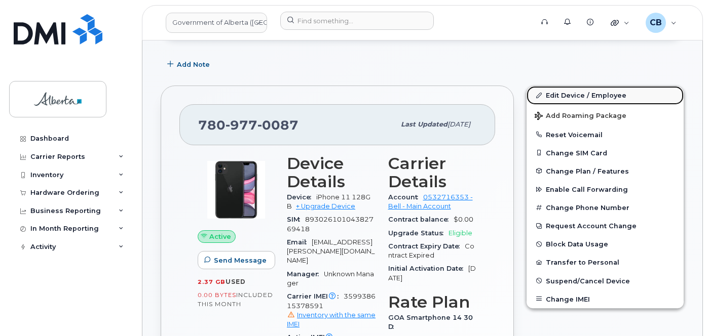
click at [573, 95] on link "Edit Device / Employee" at bounding box center [604, 95] width 157 height 18
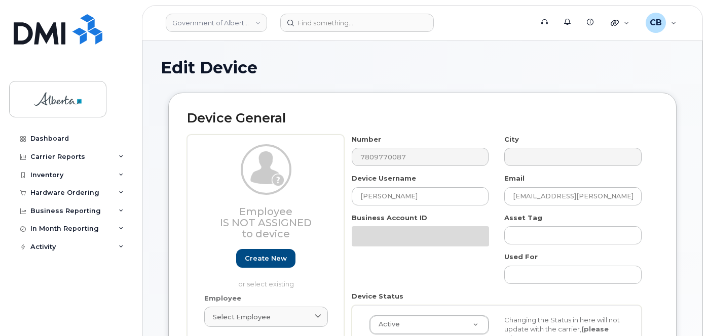
select select "4797682"
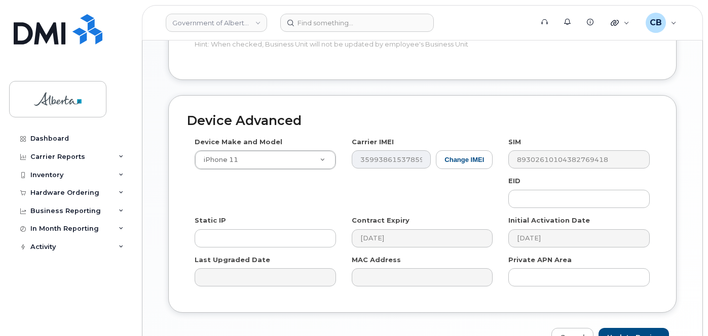
scroll to position [535, 0]
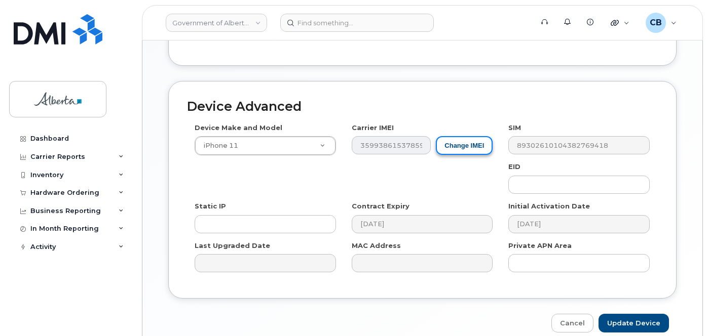
click at [462, 143] on button "Change IMEI" at bounding box center [464, 145] width 57 height 19
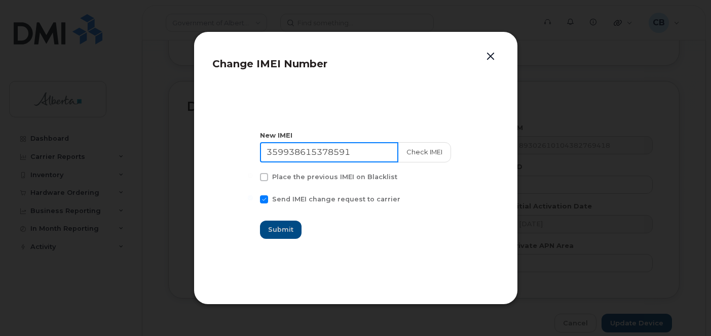
click at [296, 151] on input "359938615378591" at bounding box center [329, 152] width 138 height 20
paste input "6057363376419"
type input "356057363376419"
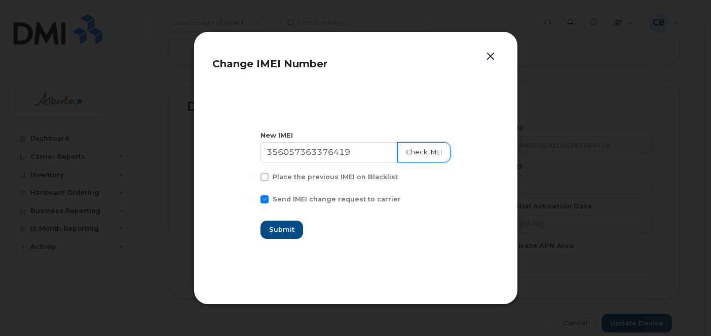
click at [422, 154] on button "Check IMEI" at bounding box center [423, 152] width 53 height 20
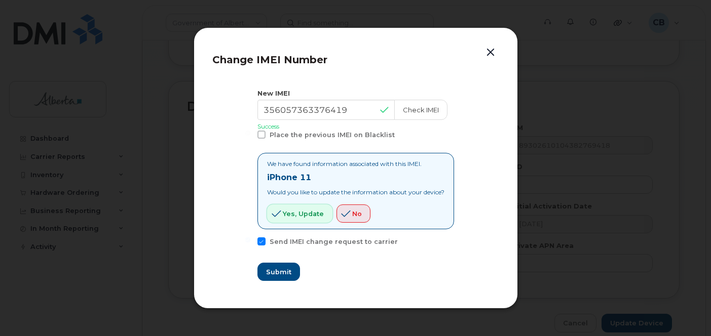
click at [283, 215] on span "Yes, update" at bounding box center [303, 214] width 41 height 10
click at [278, 268] on span "Submit" at bounding box center [277, 272] width 25 height 10
type input "356057363376419"
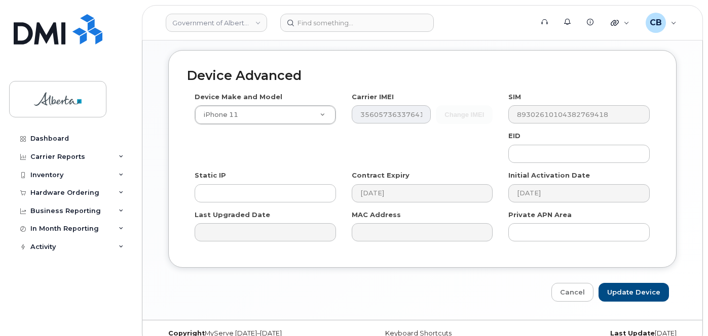
scroll to position [582, 0]
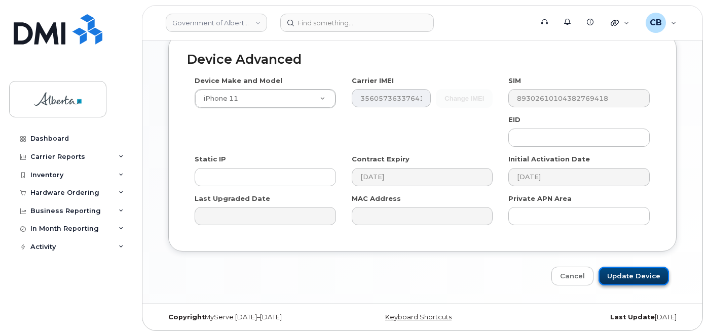
click at [631, 279] on input "Update Device" at bounding box center [633, 276] width 70 height 19
type input "Saving..."
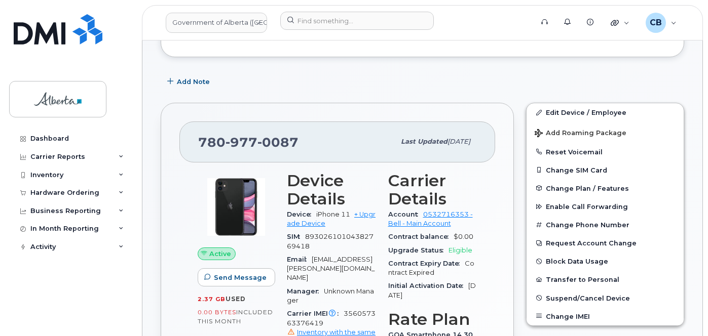
scroll to position [138, 0]
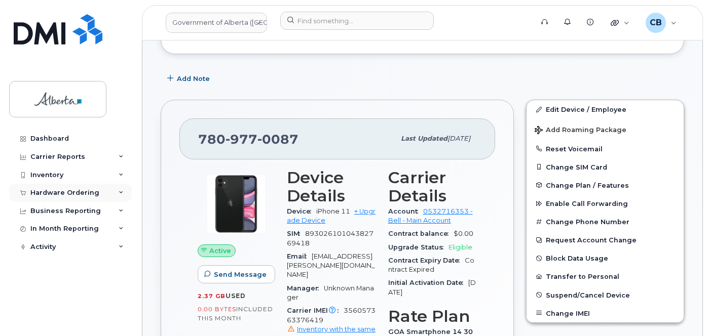
click at [58, 192] on div "Hardware Ordering" at bounding box center [64, 193] width 69 height 8
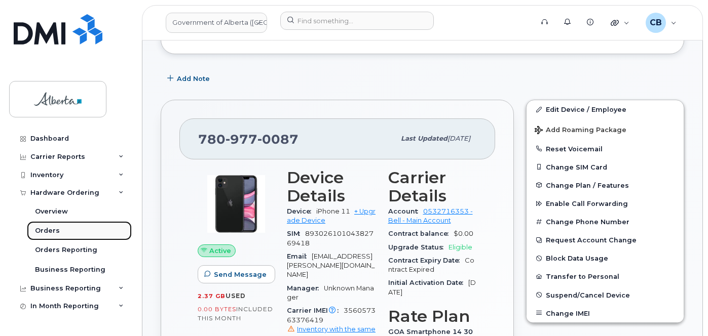
click at [49, 231] on div "Orders" at bounding box center [47, 230] width 25 height 9
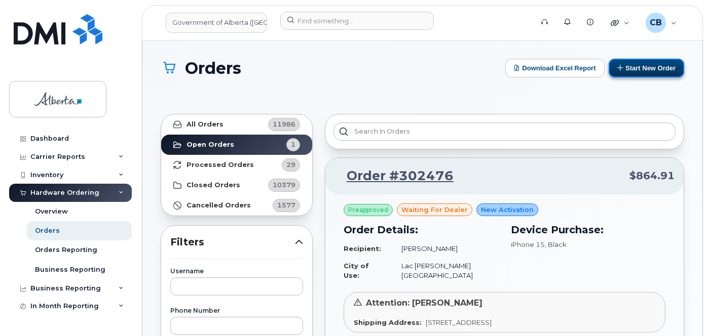
click at [637, 68] on button "Start New Order" at bounding box center [645, 68] width 75 height 19
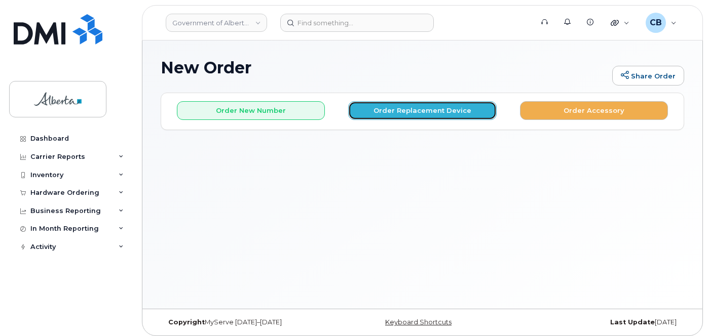
click at [435, 118] on button "Order Replacement Device" at bounding box center [422, 110] width 148 height 19
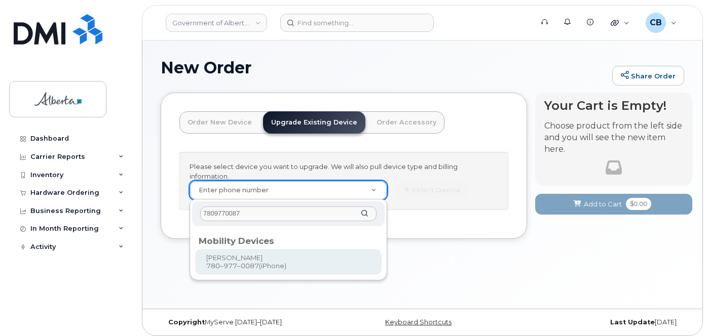
type input "7809770087"
type input "805428"
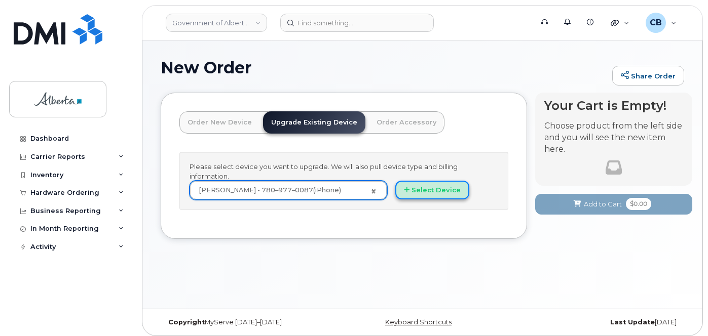
click at [439, 188] on button "Select Device" at bounding box center [432, 190] width 74 height 19
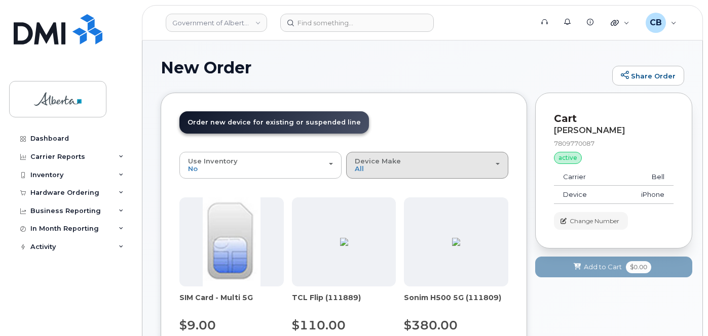
click at [395, 163] on span "Device Make" at bounding box center [378, 161] width 46 height 8
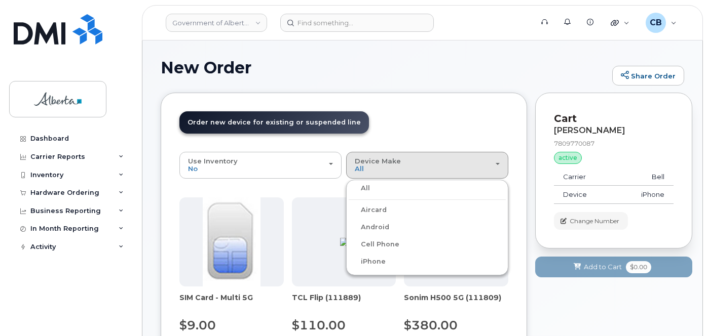
click at [371, 261] on label "iPhone" at bounding box center [366, 262] width 37 height 12
click at [0, 0] on input "iPhone" at bounding box center [0, 0] width 0 height 0
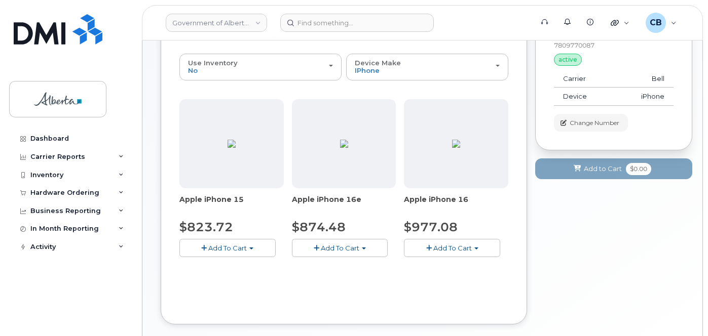
scroll to position [101, 0]
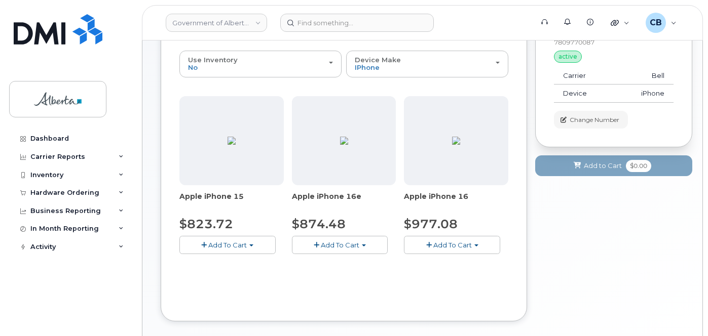
click at [211, 245] on span "Add To Cart" at bounding box center [227, 245] width 38 height 8
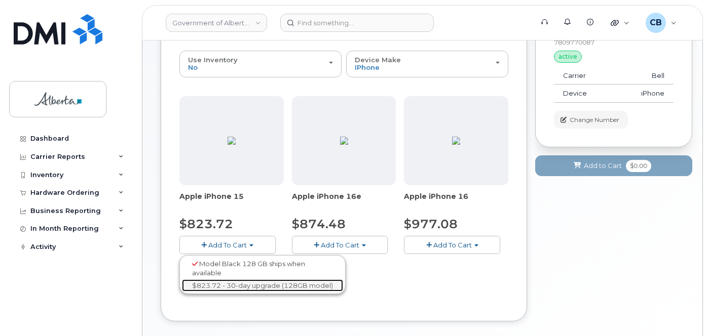
click at [217, 285] on link "$823.72 - 30-day upgrade (128GB model)" at bounding box center [262, 286] width 161 height 13
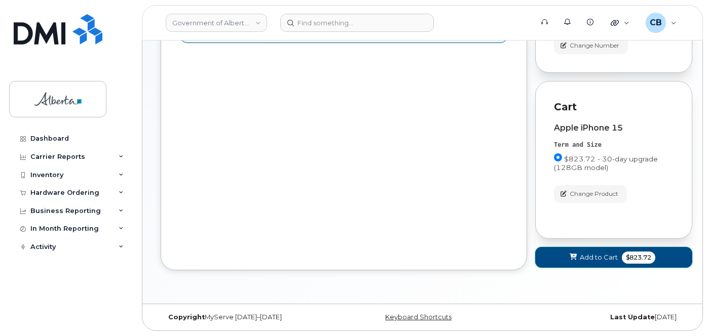
click at [589, 257] on span "Add to Cart" at bounding box center [598, 258] width 38 height 10
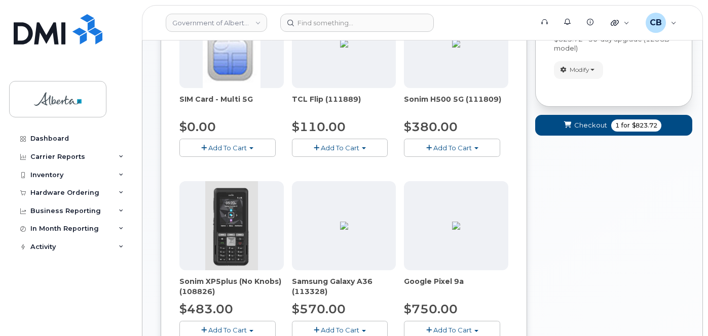
scroll to position [112, 0]
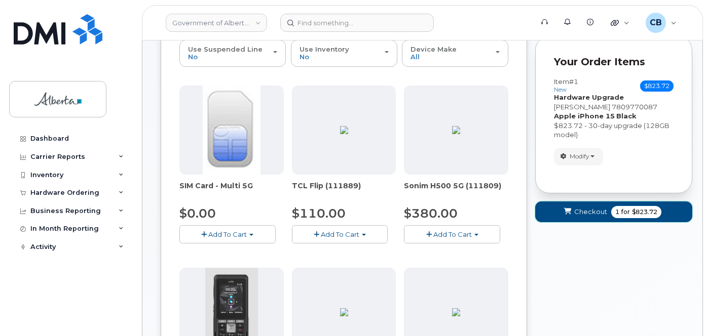
drag, startPoint x: 589, startPoint y: 211, endPoint x: 596, endPoint y: 250, distance: 39.6
click at [589, 211] on span "Checkout" at bounding box center [590, 212] width 33 height 10
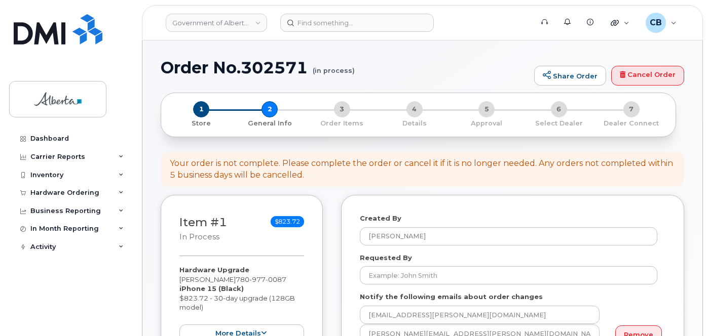
select select
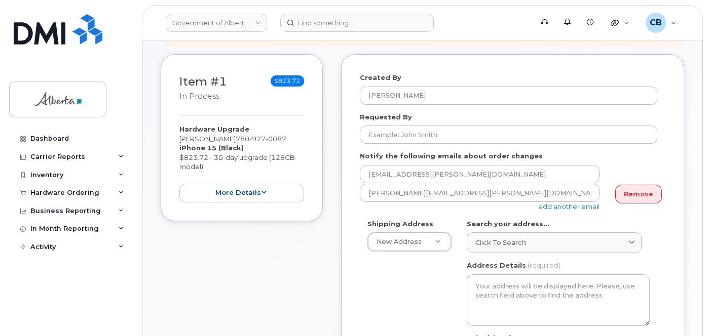
scroll to position [152, 0]
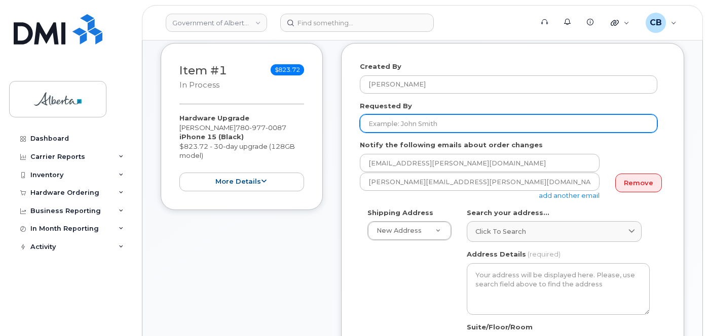
click at [383, 121] on input "Requested By" at bounding box center [508, 123] width 297 height 18
paste input "[PERSON_NAME][EMAIL_ADDRESS][PERSON_NAME][DOMAIN_NAME]"
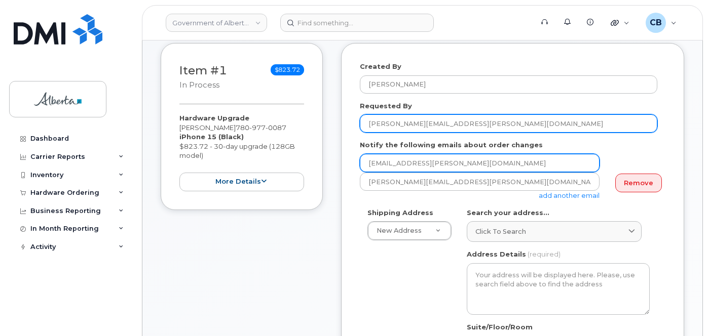
type input "[PERSON_NAME][EMAIL_ADDRESS][PERSON_NAME][DOMAIN_NAME]"
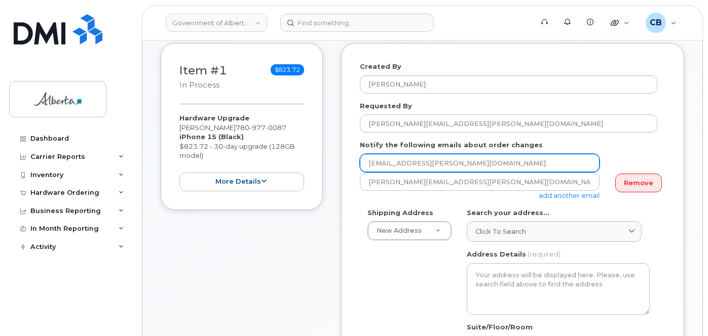
click at [373, 161] on input "[EMAIL_ADDRESS][PERSON_NAME][DOMAIN_NAME]" at bounding box center [480, 163] width 240 height 18
paste input "[PERSON_NAME].[PERSON_NAME]"
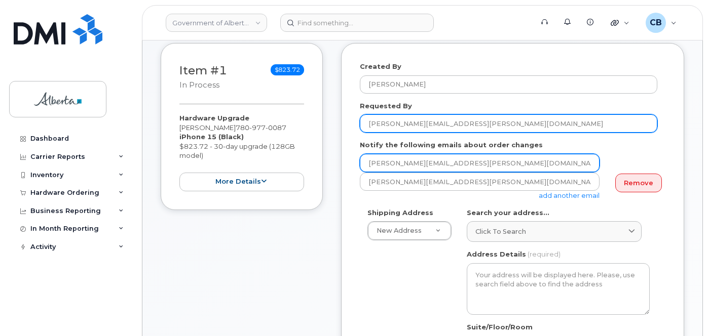
type input "[PERSON_NAME][EMAIL_ADDRESS][PERSON_NAME][DOMAIN_NAME]"
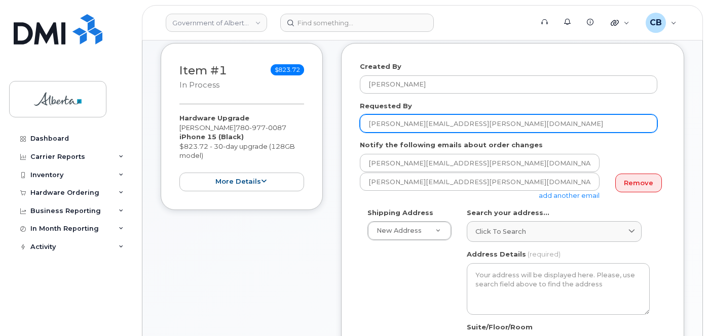
drag, startPoint x: 460, startPoint y: 124, endPoint x: 422, endPoint y: 126, distance: 38.1
click at [422, 126] on input "[PERSON_NAME][EMAIL_ADDRESS][PERSON_NAME][DOMAIN_NAME]" at bounding box center [508, 123] width 297 height 18
type input "[PERSON_NAME]"
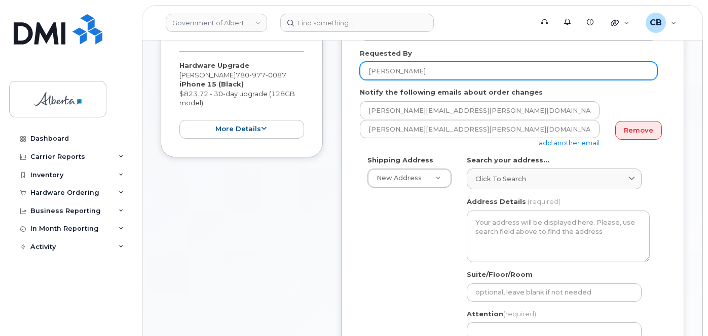
scroll to position [253, 0]
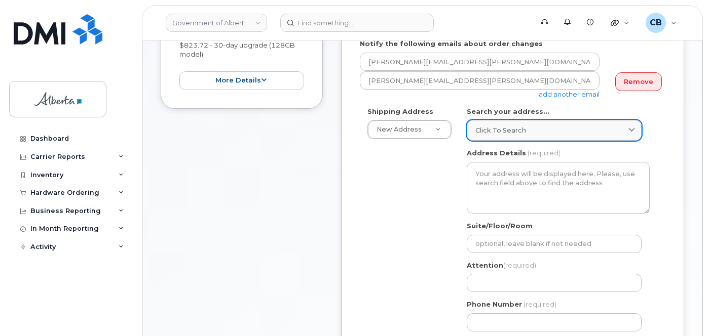
click at [481, 130] on span "Click to search" at bounding box center [500, 131] width 51 height 10
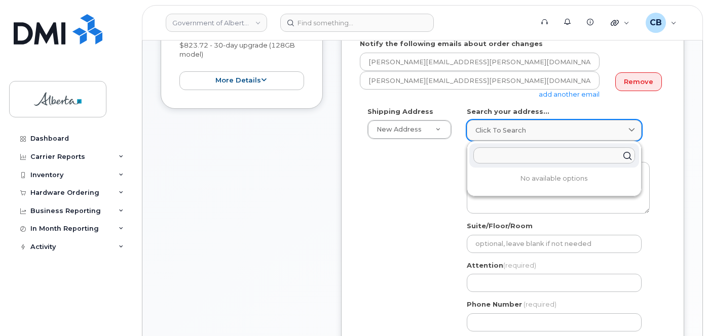
paste input "[STREET_ADDRESS][PERSON_NAME]"
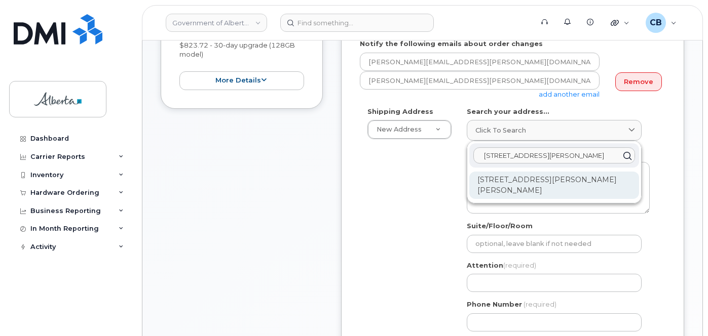
type input "[STREET_ADDRESS][PERSON_NAME]"
click at [499, 182] on div "[STREET_ADDRESS][PERSON_NAME][PERSON_NAME]" at bounding box center [554, 185] width 170 height 27
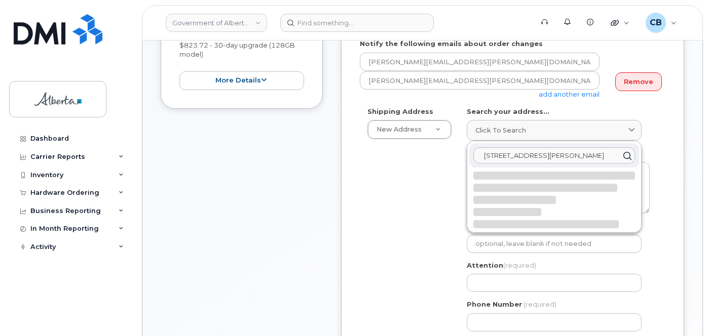
select select
type textarea "30 Sir Winston Churchill Ave ST. ALBERT AB T8N 3A3 CANADA"
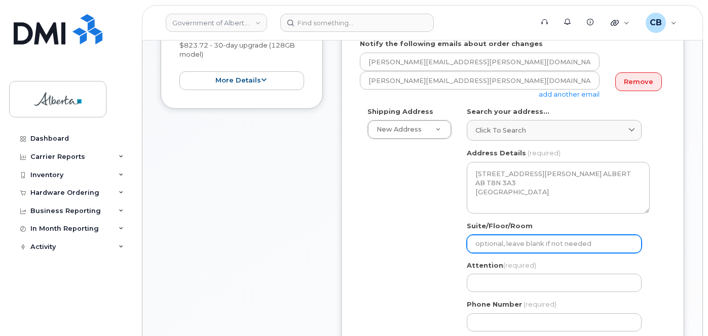
click at [496, 244] on input "Suite/Floor/Room" at bounding box center [553, 244] width 175 height 18
type input "2nd flr"
select select
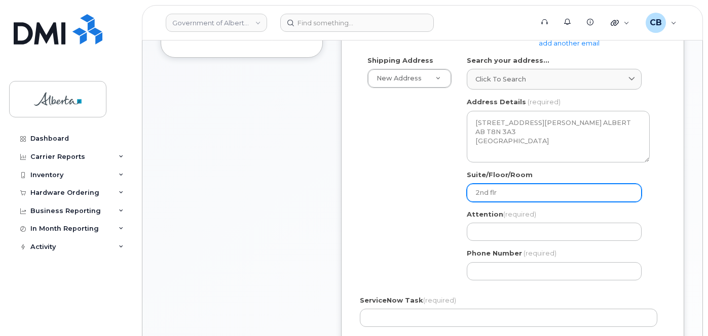
scroll to position [355, 0]
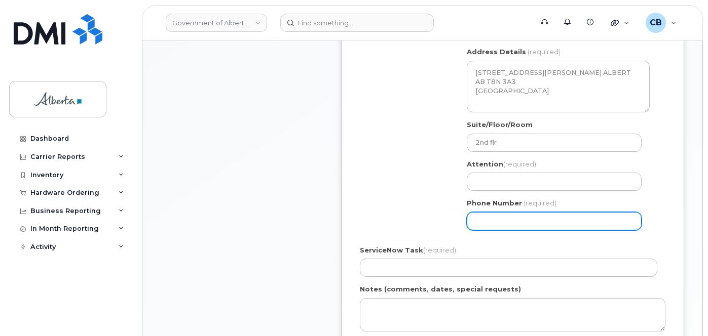
click at [488, 219] on input "Phone Number" at bounding box center [553, 221] width 175 height 18
paste input "7802643971"
type input "7802643971"
select select
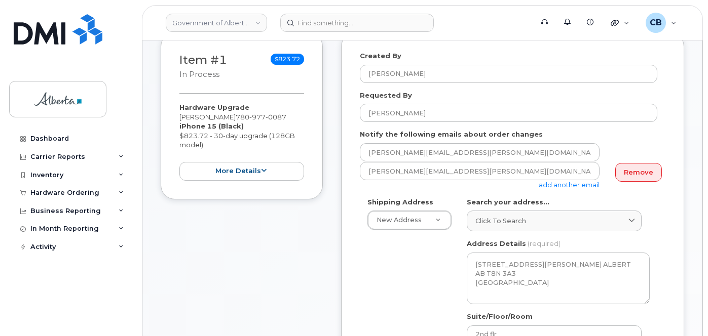
scroll to position [168, 0]
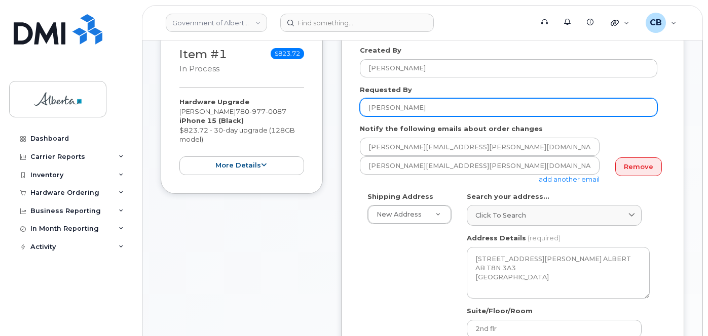
type input "7802643971"
click at [381, 107] on input "[PERSON_NAME]" at bounding box center [508, 107] width 297 height 18
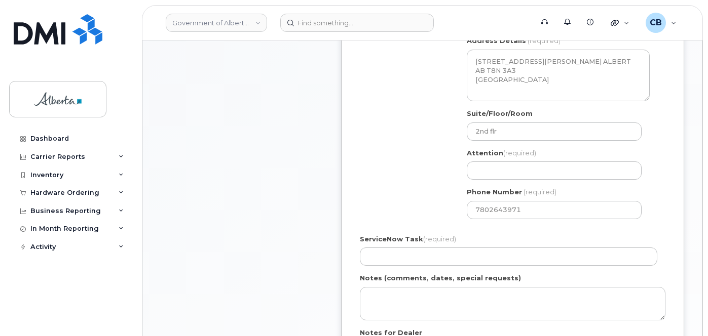
scroll to position [364, 0]
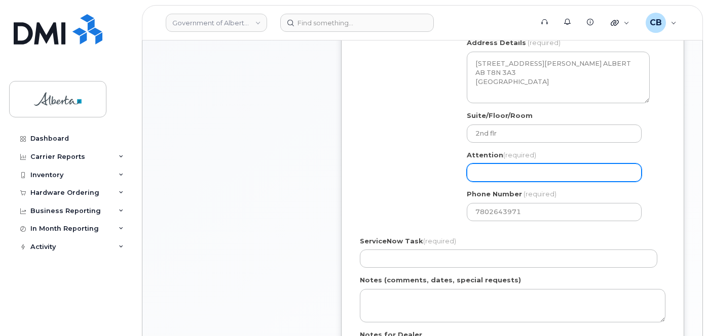
click at [475, 176] on input "Attention (required)" at bounding box center [553, 173] width 175 height 18
paste input "[PERSON_NAME]"
select select
type input "[PERSON_NAME]"
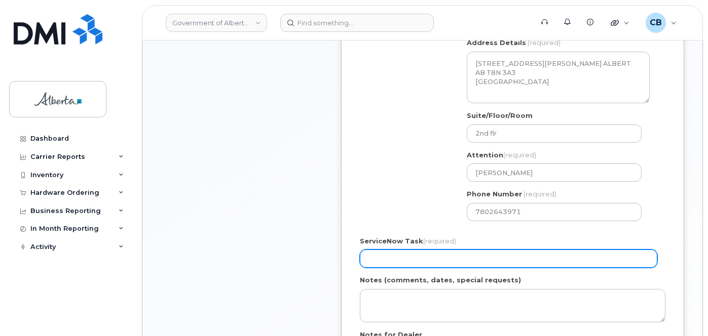
click at [385, 253] on input "ServiceNow Task (required)" at bounding box center [508, 259] width 297 height 18
paste input "SCTASK0857586"
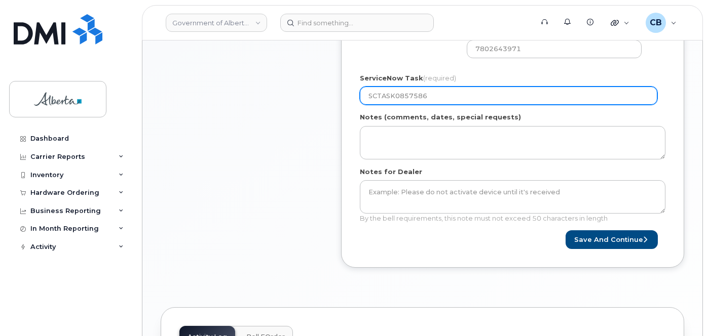
scroll to position [530, 0]
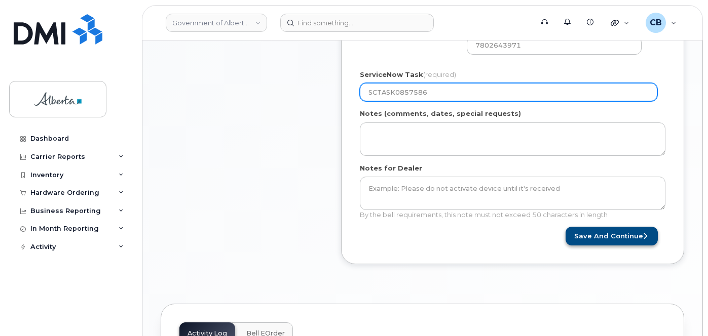
type input "SCTASK0857586"
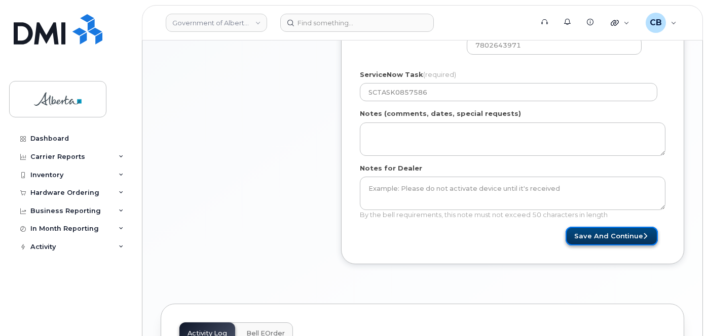
click at [601, 236] on button "Save and Continue" at bounding box center [611, 236] width 92 height 19
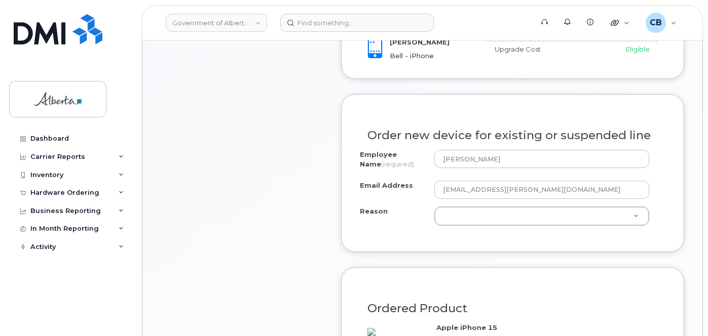
scroll to position [487, 0]
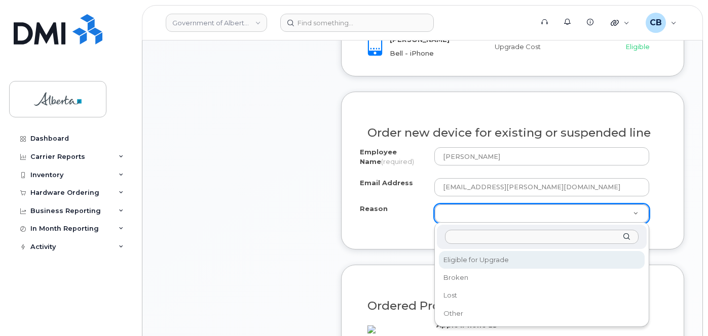
select select "eligible_for_upgrade"
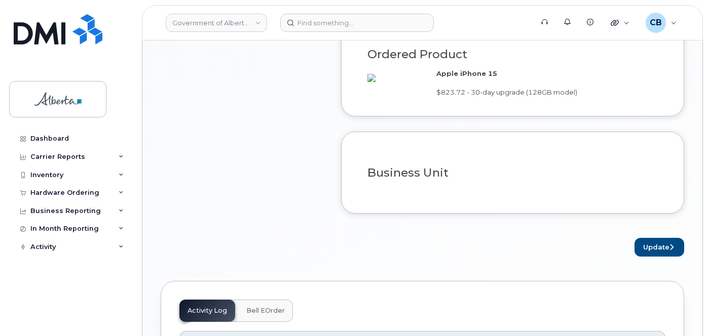
scroll to position [746, 0]
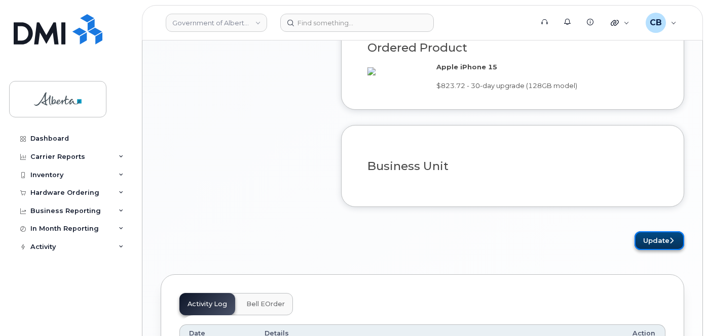
click at [647, 250] on button "Update" at bounding box center [659, 240] width 50 height 19
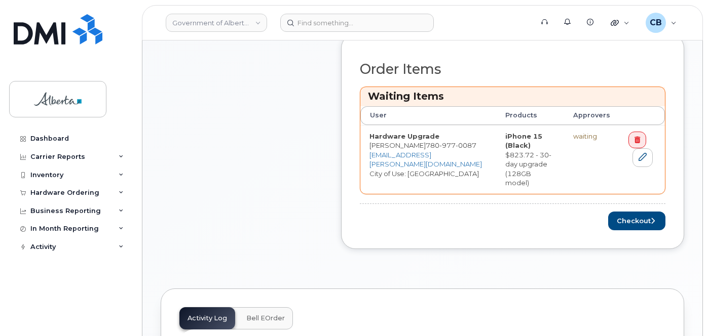
scroll to position [443, 0]
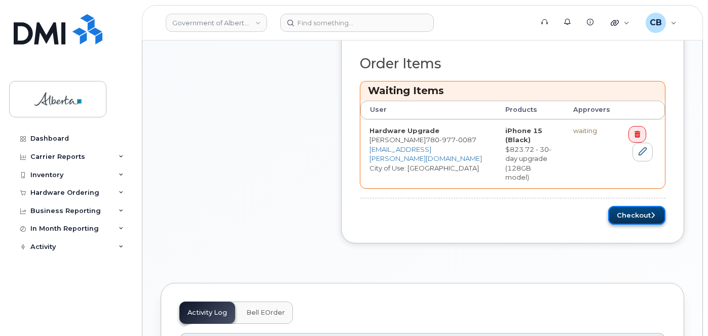
click at [631, 206] on button "Checkout" at bounding box center [636, 215] width 57 height 19
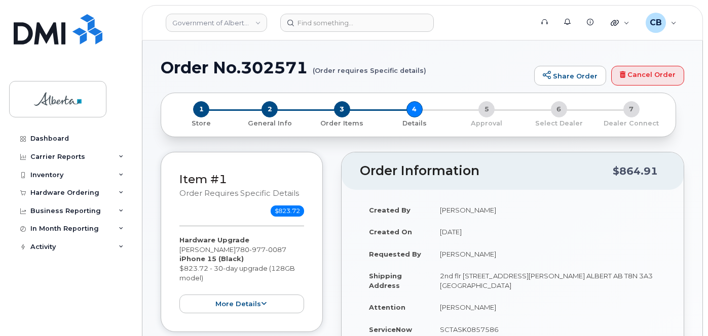
select select
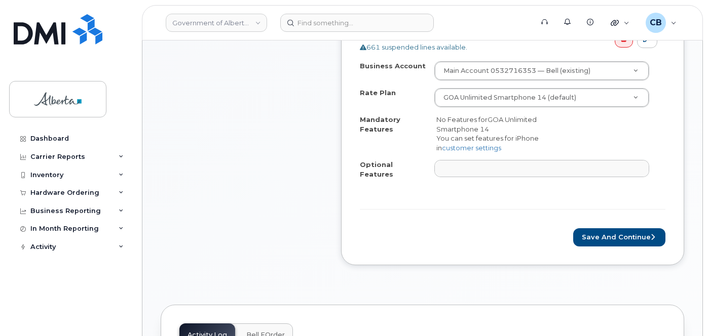
scroll to position [431, 0]
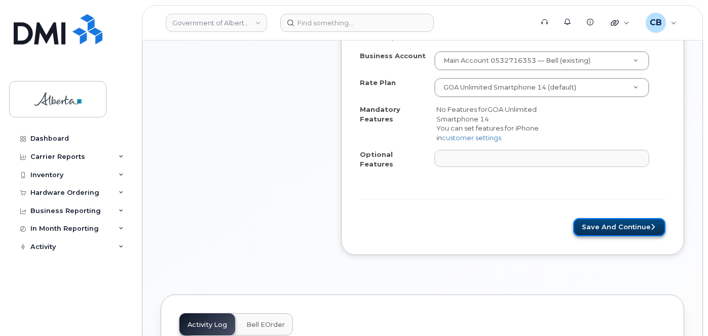
click at [597, 221] on button "Save and Continue" at bounding box center [619, 227] width 92 height 19
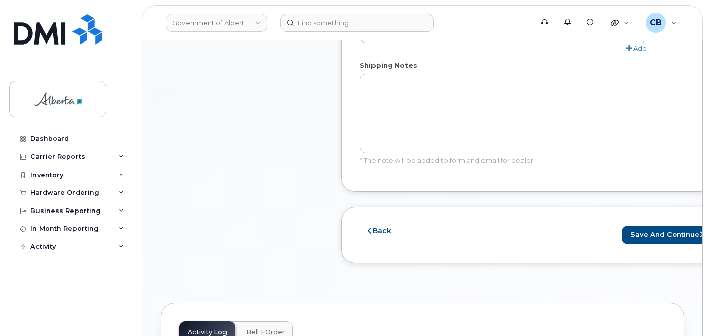
scroll to position [702, 0]
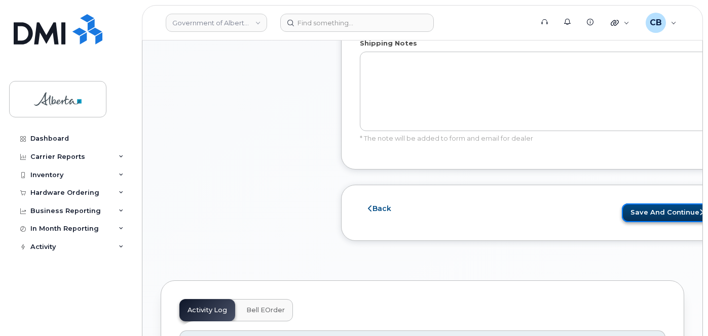
click at [621, 209] on button "Save and Continue" at bounding box center [667, 213] width 92 height 19
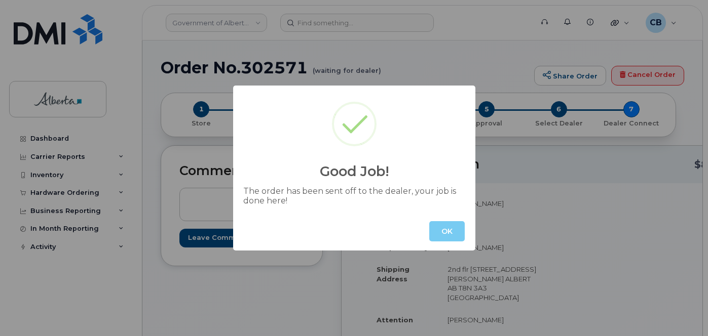
click at [447, 224] on button "OK" at bounding box center [446, 231] width 35 height 20
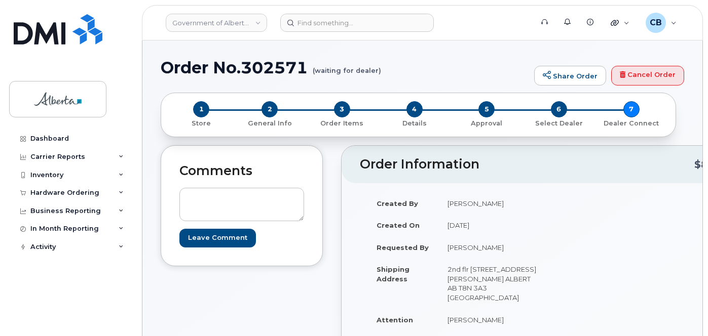
click at [250, 64] on h1 "Order No.302571 (waiting for dealer)" at bounding box center [345, 68] width 368 height 18
copy h1 "302571"
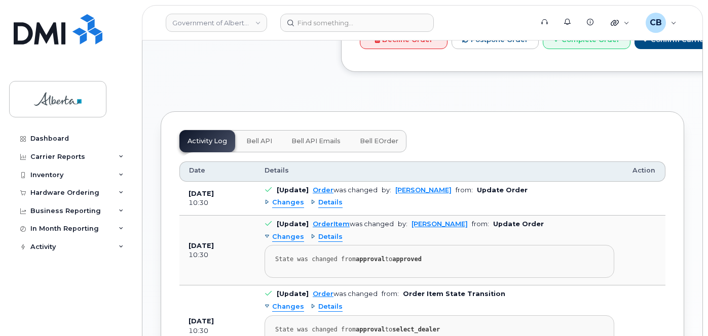
scroll to position [612, 0]
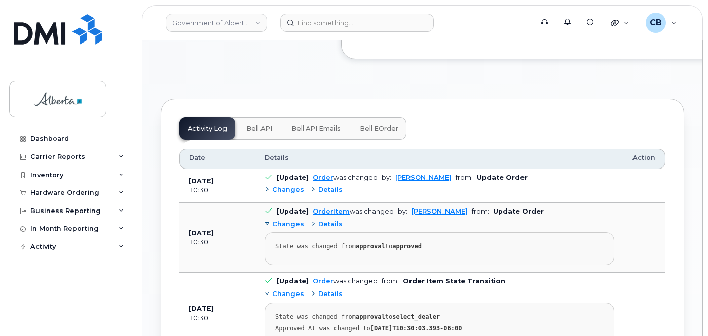
click at [263, 133] on span "Bell API" at bounding box center [259, 129] width 26 height 8
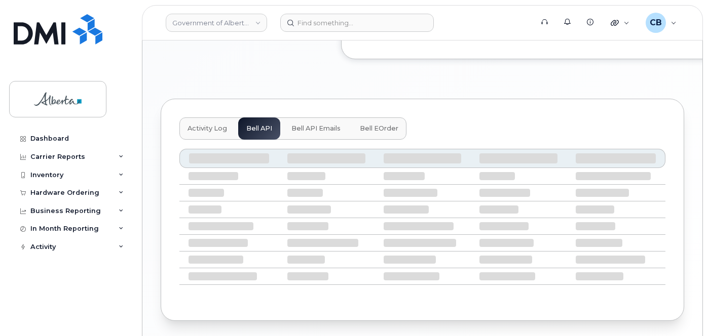
scroll to position [591, 0]
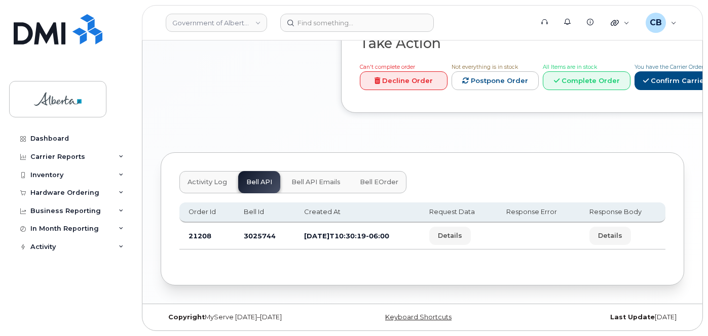
click at [253, 236] on td "3025744" at bounding box center [265, 236] width 61 height 27
click at [252, 236] on td "3025744" at bounding box center [265, 236] width 61 height 27
copy td "3025744"
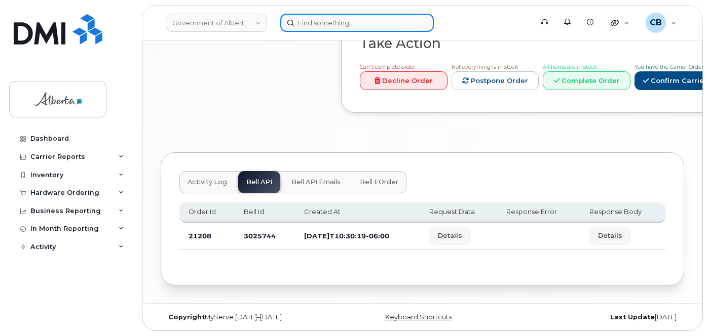
click at [329, 25] on input at bounding box center [356, 23] width 153 height 18
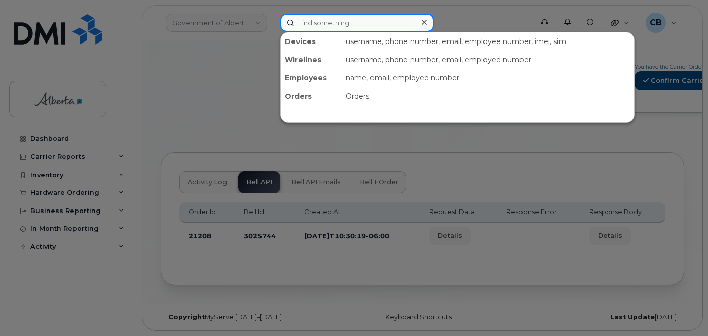
paste input "Michelle Lewis"
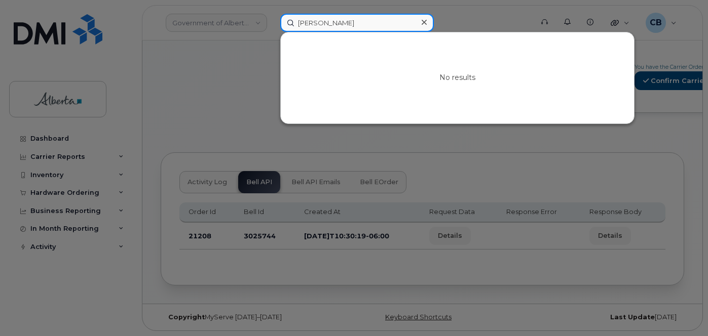
type input "Michelle Lewis"
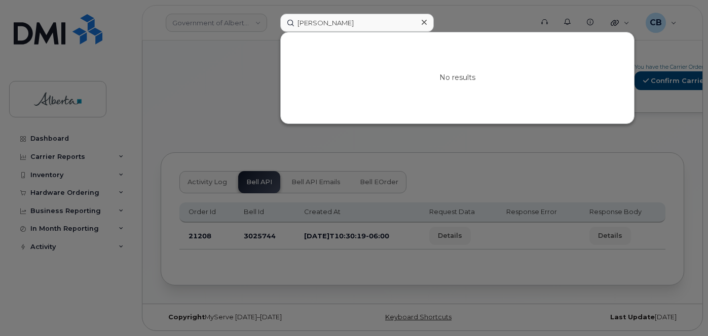
drag, startPoint x: 423, startPoint y: 23, endPoint x: 422, endPoint y: 34, distance: 11.7
click at [423, 25] on icon at bounding box center [423, 22] width 5 height 8
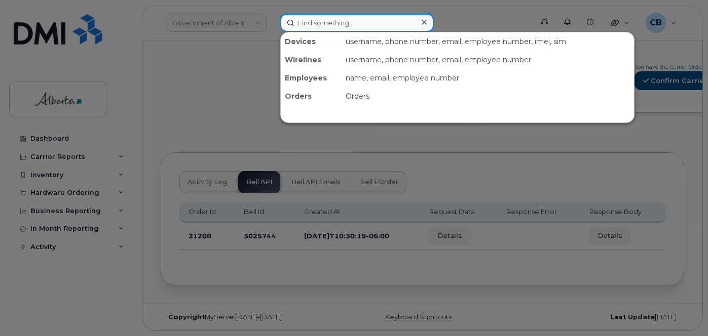
click at [302, 22] on input at bounding box center [356, 23] width 153 height 18
paste input "5879917542"
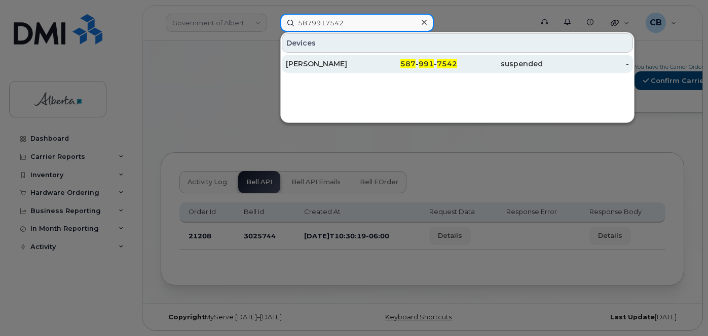
type input "5879917542"
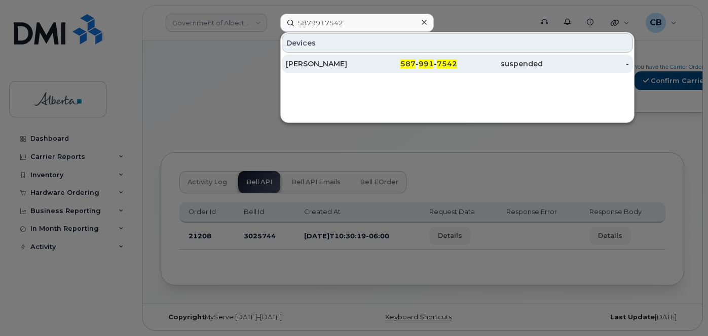
click at [321, 62] on div "[PERSON_NAME]" at bounding box center [329, 64] width 86 height 10
